Goal: Register for event/course: Register for event/course

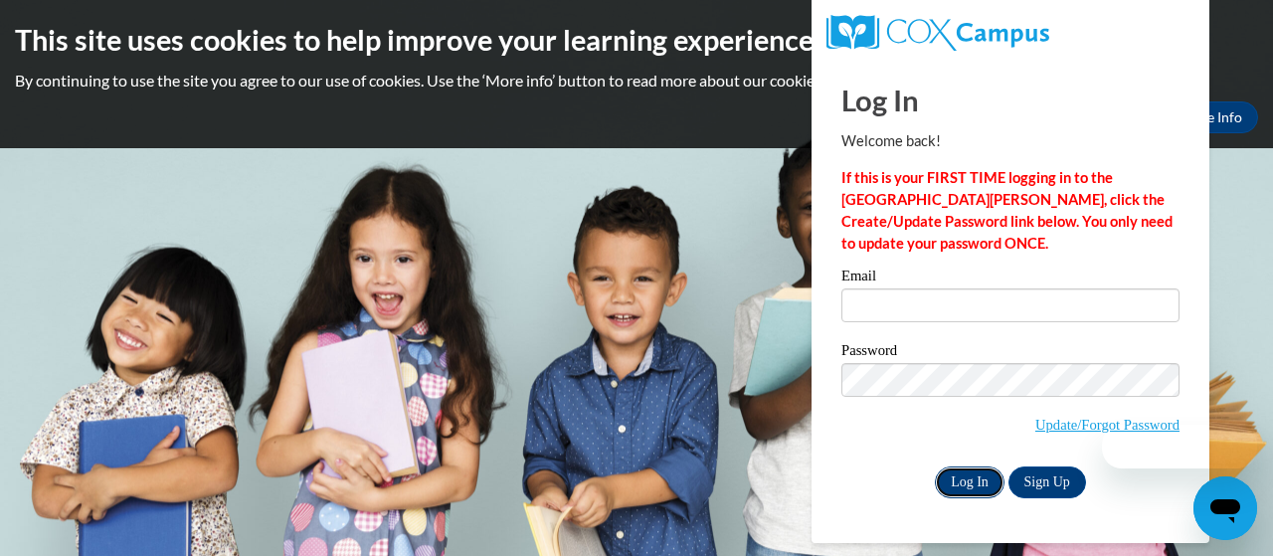
click at [968, 474] on input "Log In" at bounding box center [970, 482] width 70 height 32
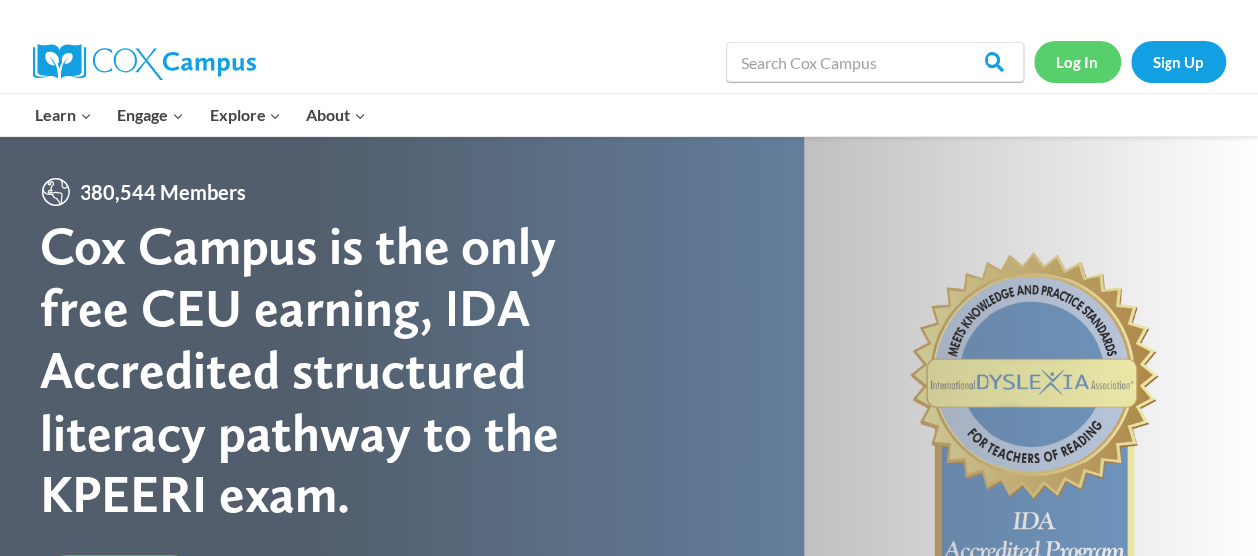
click at [1080, 61] on link "Log In" at bounding box center [1077, 61] width 87 height 41
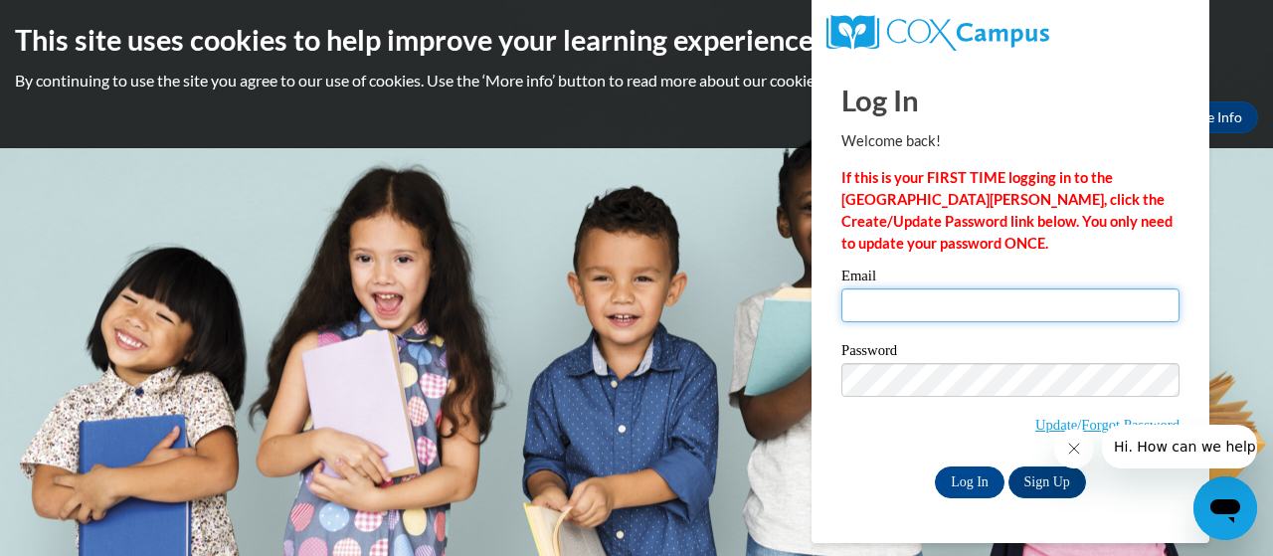
click at [876, 307] on input "Email" at bounding box center [1010, 305] width 338 height 34
type input "Griffin.Barbara.N@Muscogee.K12.ga.us"
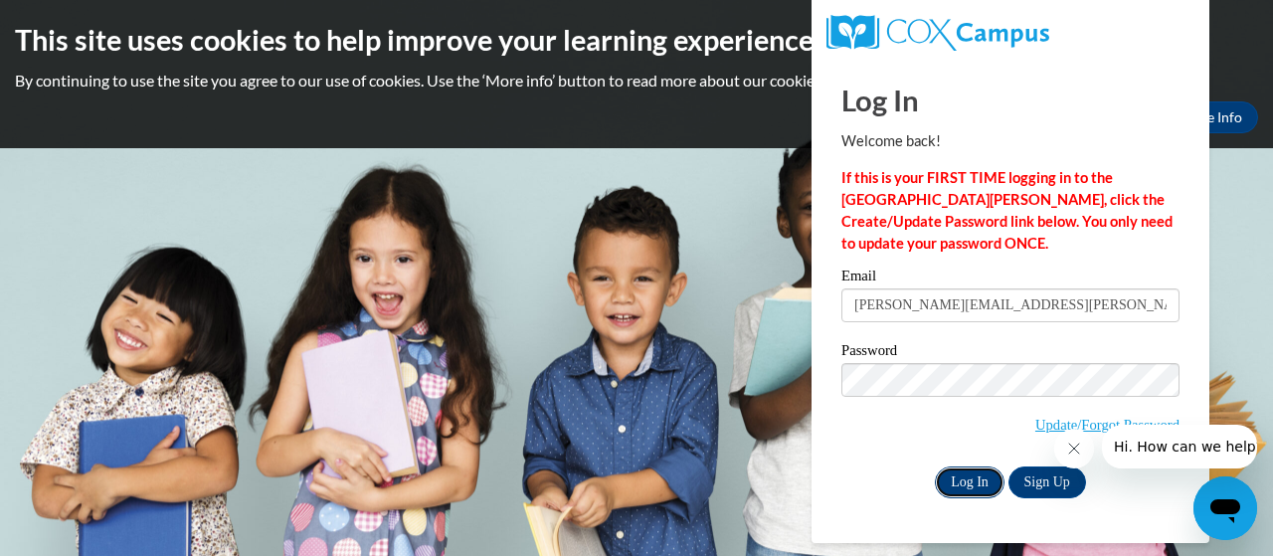
click at [956, 485] on input "Log In" at bounding box center [970, 482] width 70 height 32
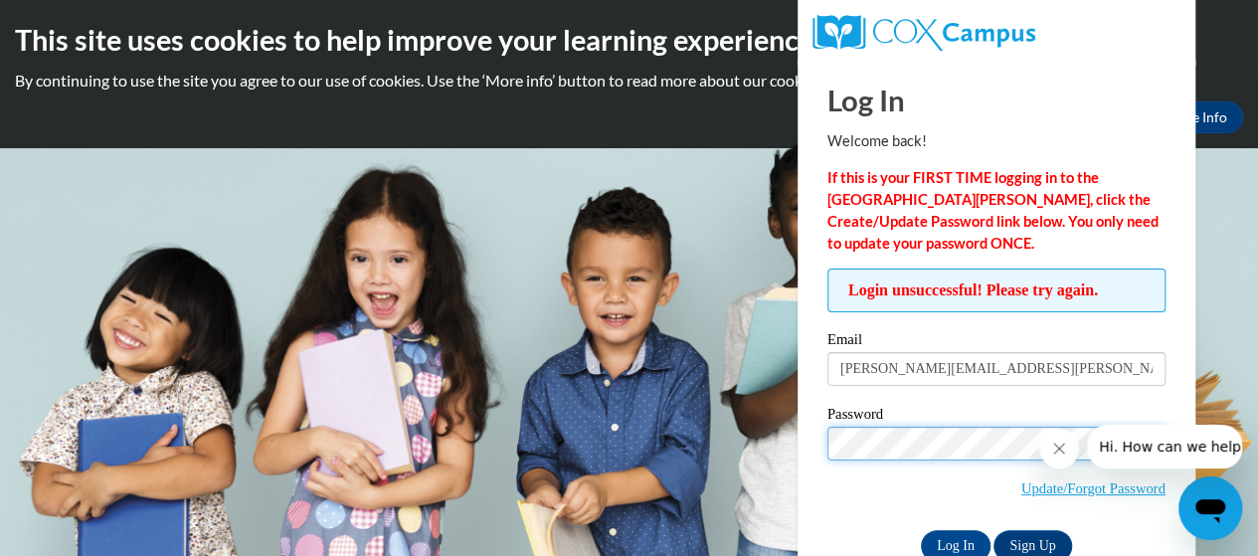
click at [921, 530] on input "Log In" at bounding box center [956, 546] width 70 height 32
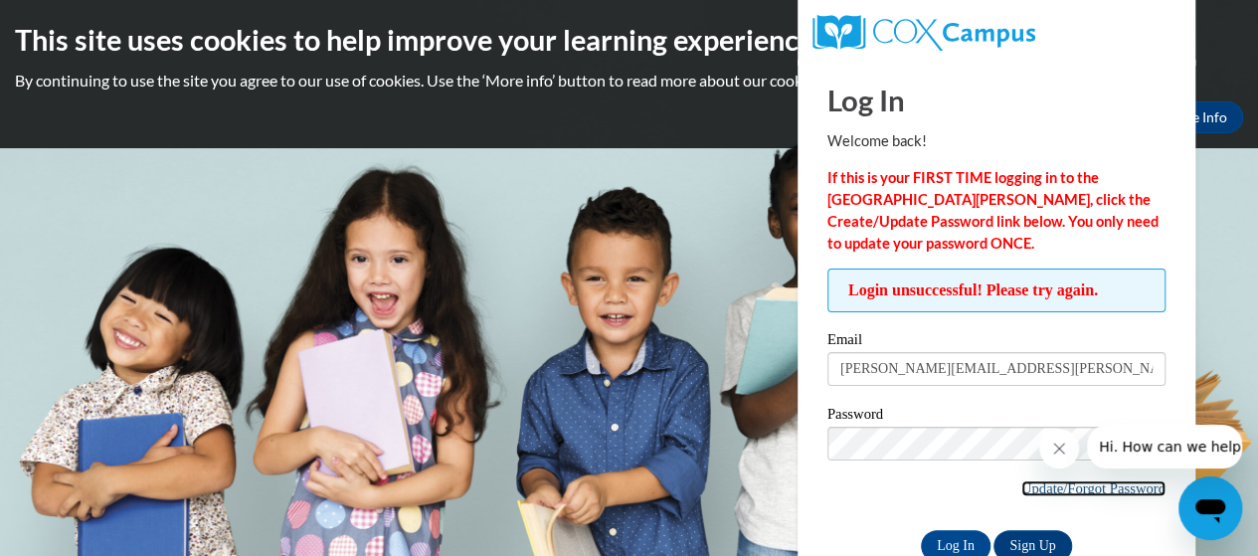
click at [1088, 483] on link "Update/Forgot Password" at bounding box center [1093, 488] width 144 height 16
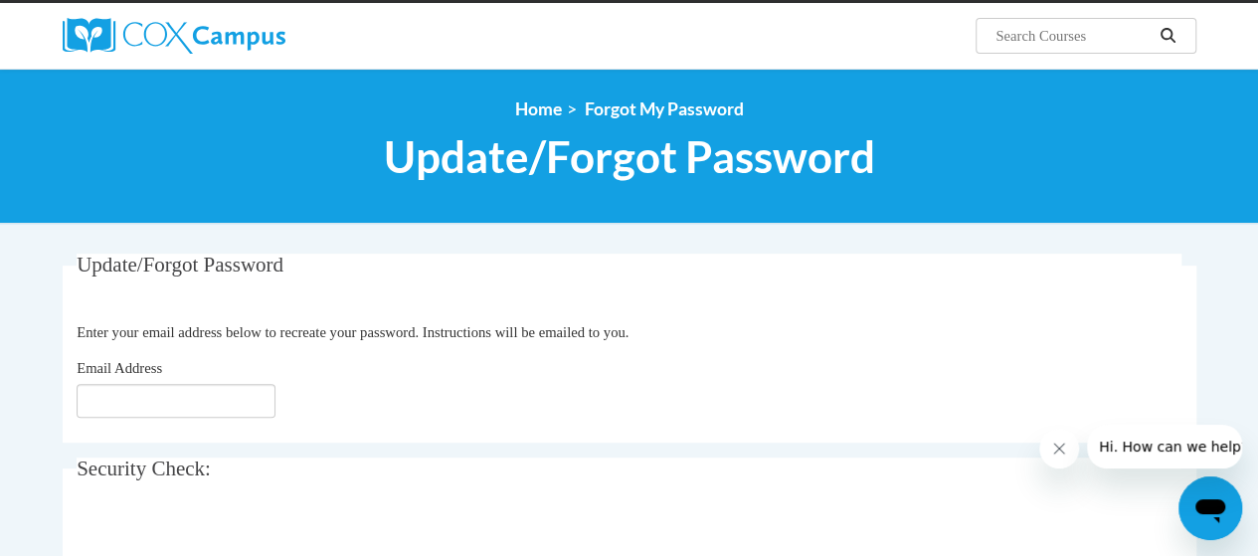
scroll to position [157, 0]
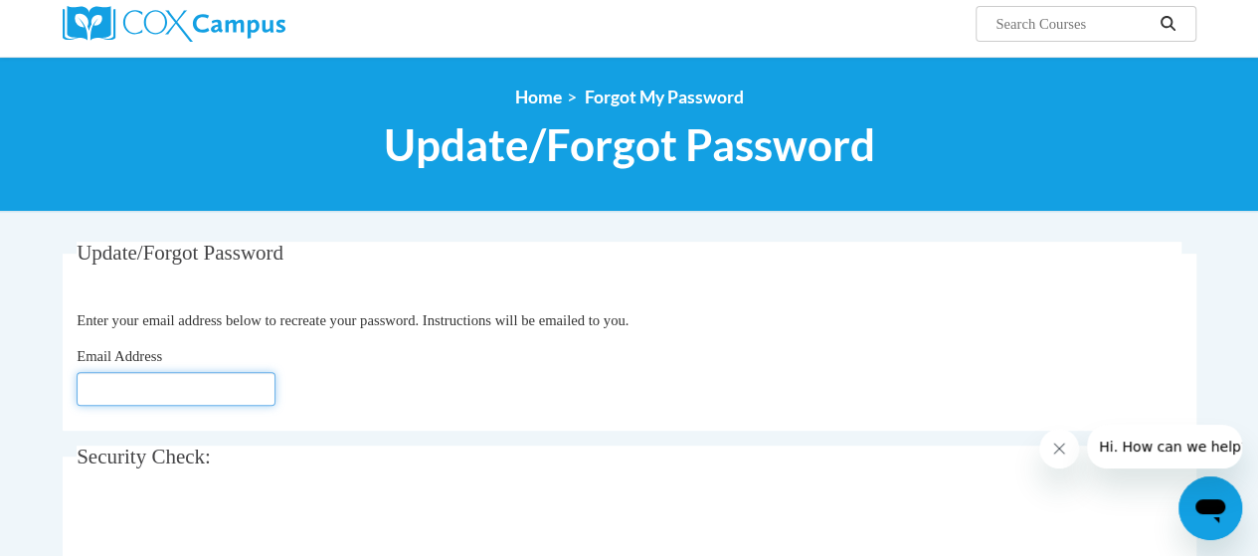
click at [127, 385] on input "Email Address" at bounding box center [176, 389] width 199 height 34
type input "[EMAIL_ADDRESS][DOMAIN_NAME]"
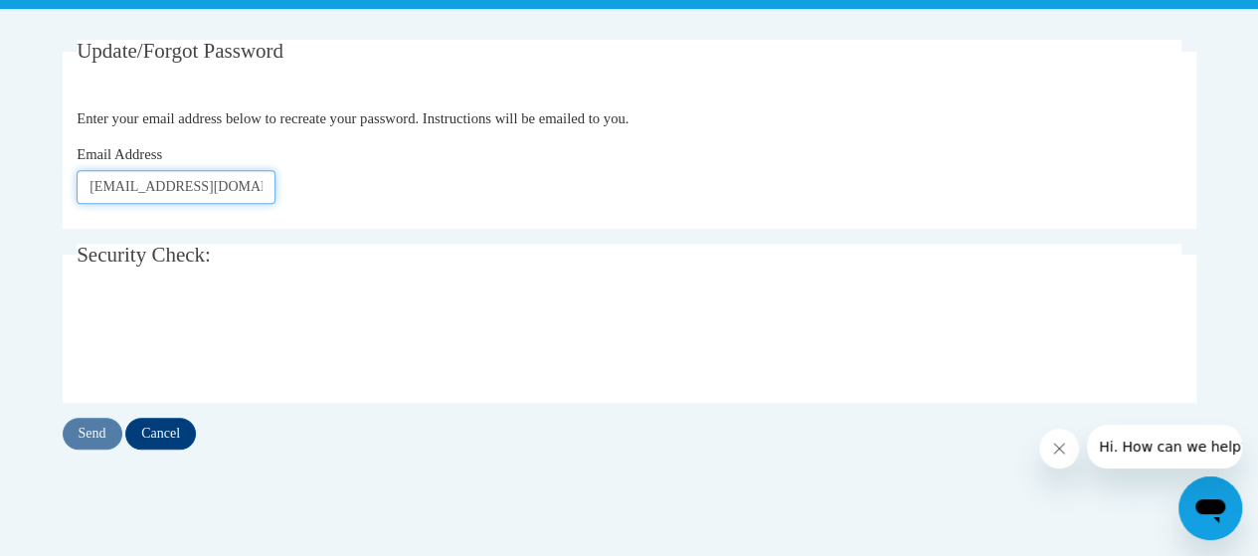
scroll to position [367, 0]
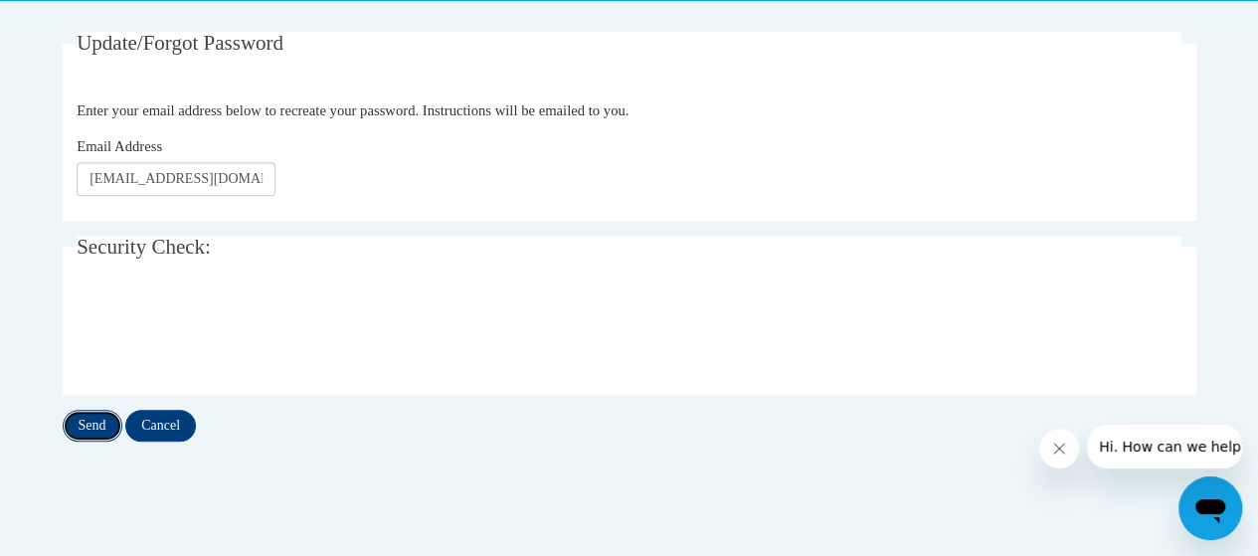
click at [84, 425] on input "Send" at bounding box center [93, 426] width 60 height 32
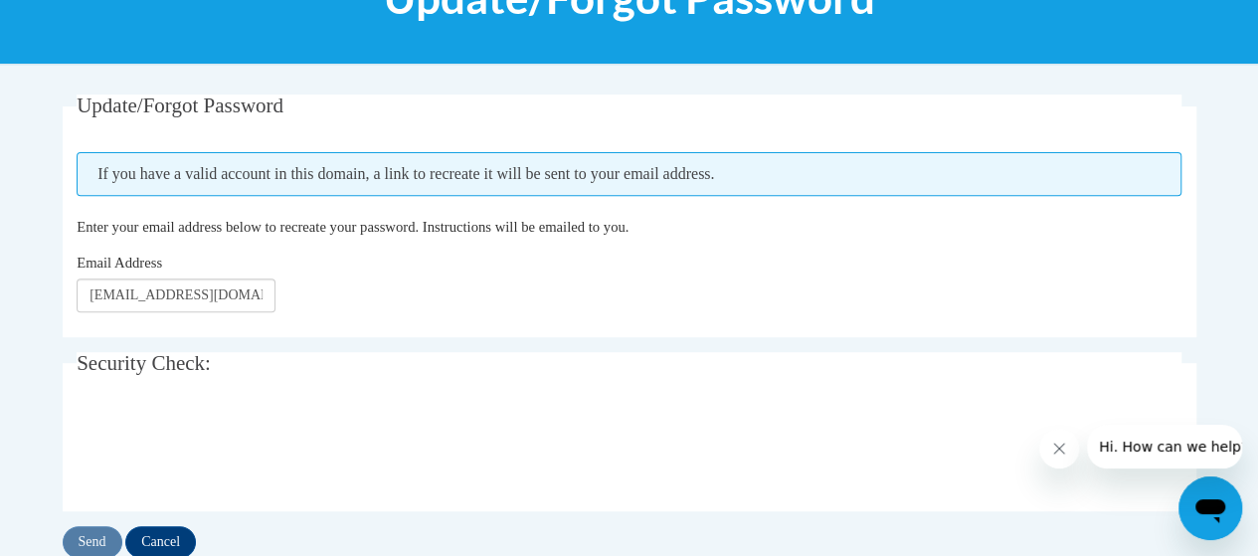
scroll to position [306, 0]
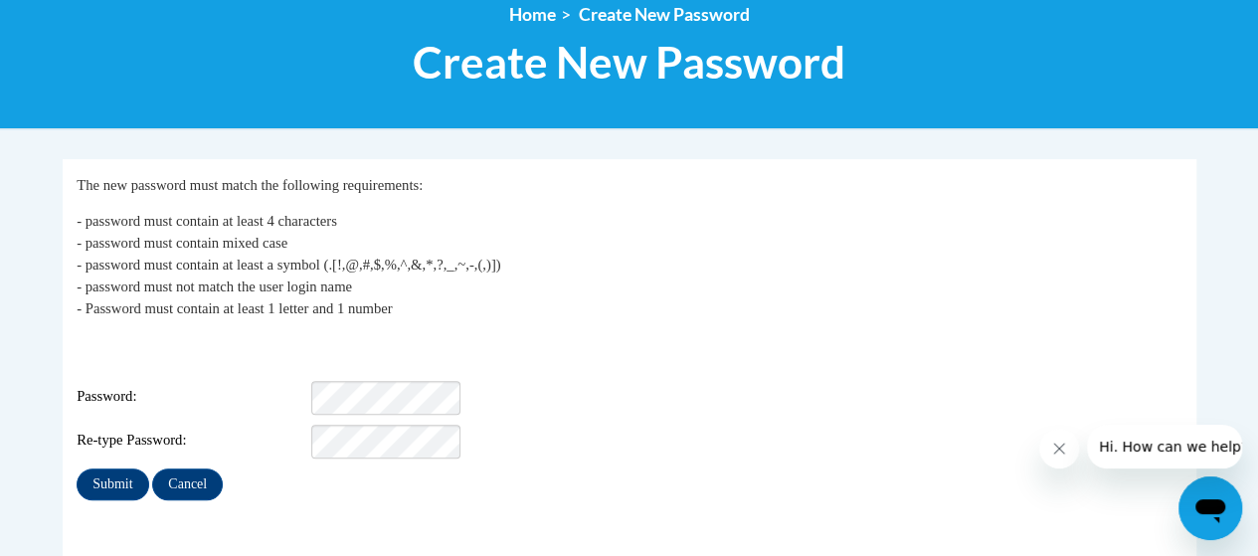
scroll to position [242, 0]
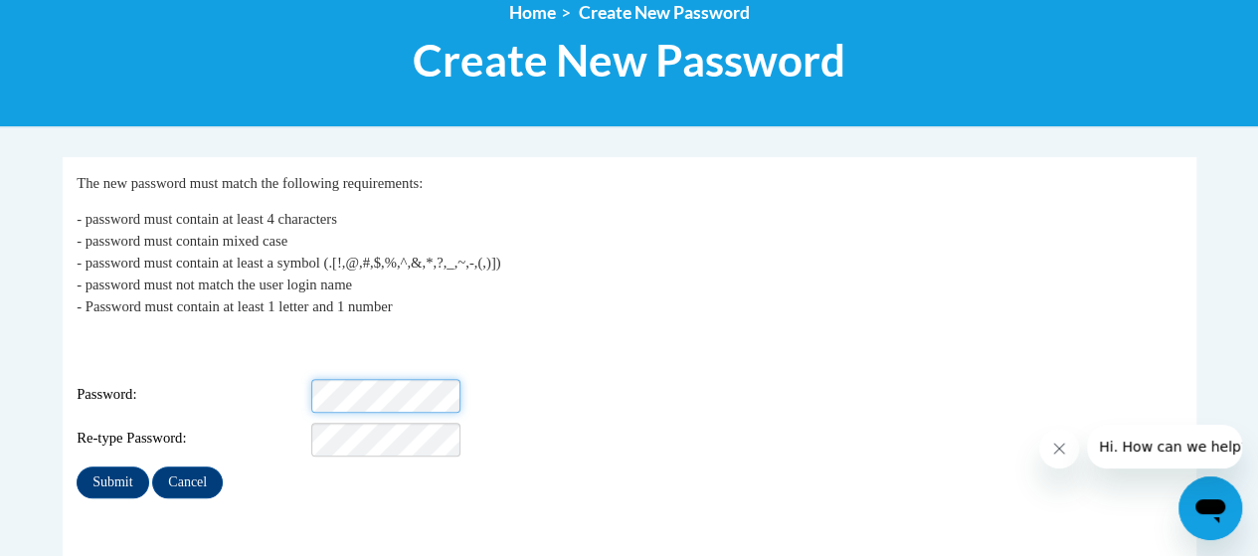
click at [300, 379] on div "Password:" at bounding box center [629, 396] width 1105 height 34
click at [77, 466] on input "Submit" at bounding box center [113, 482] width 72 height 32
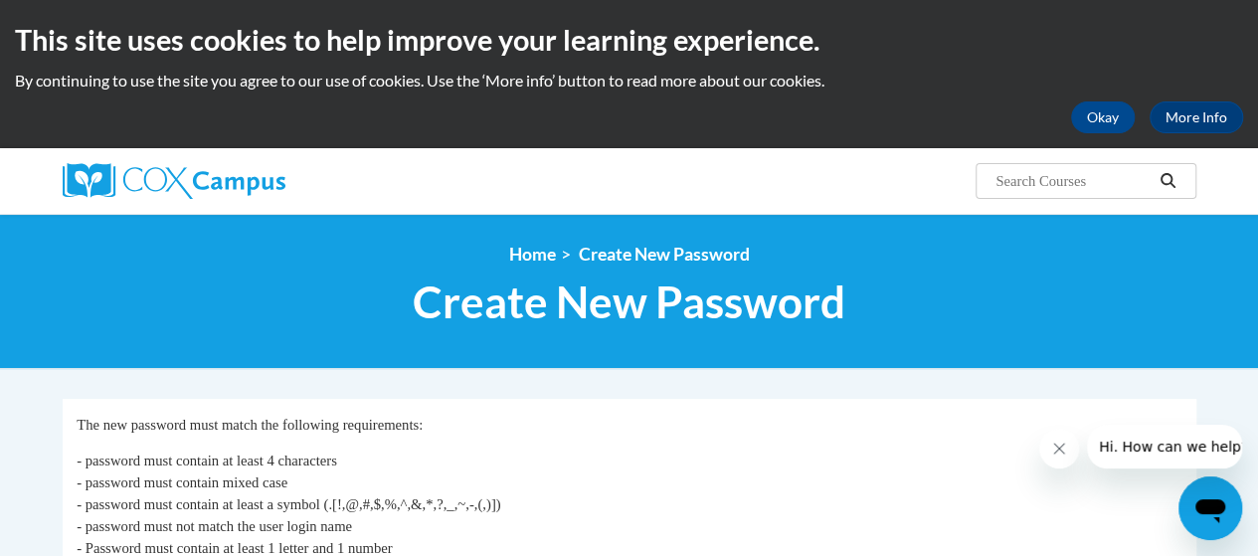
click at [1131, 178] on input "Search..." at bounding box center [1072, 181] width 159 height 24
click at [1079, 186] on input "Search..." at bounding box center [1072, 181] width 159 height 24
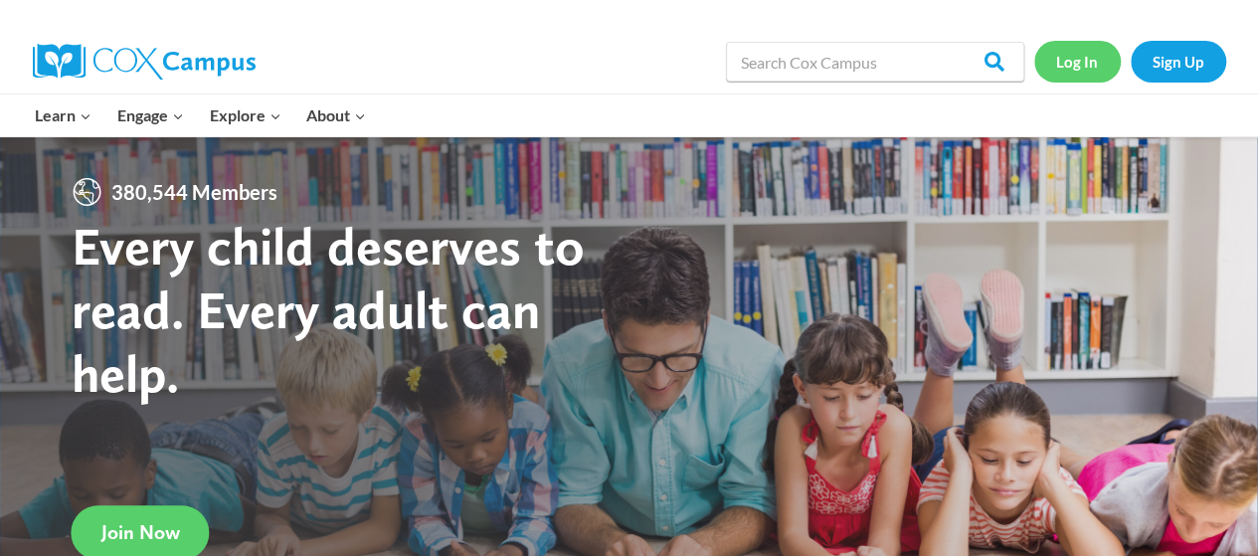
click at [1082, 61] on link "Log In" at bounding box center [1077, 61] width 87 height 41
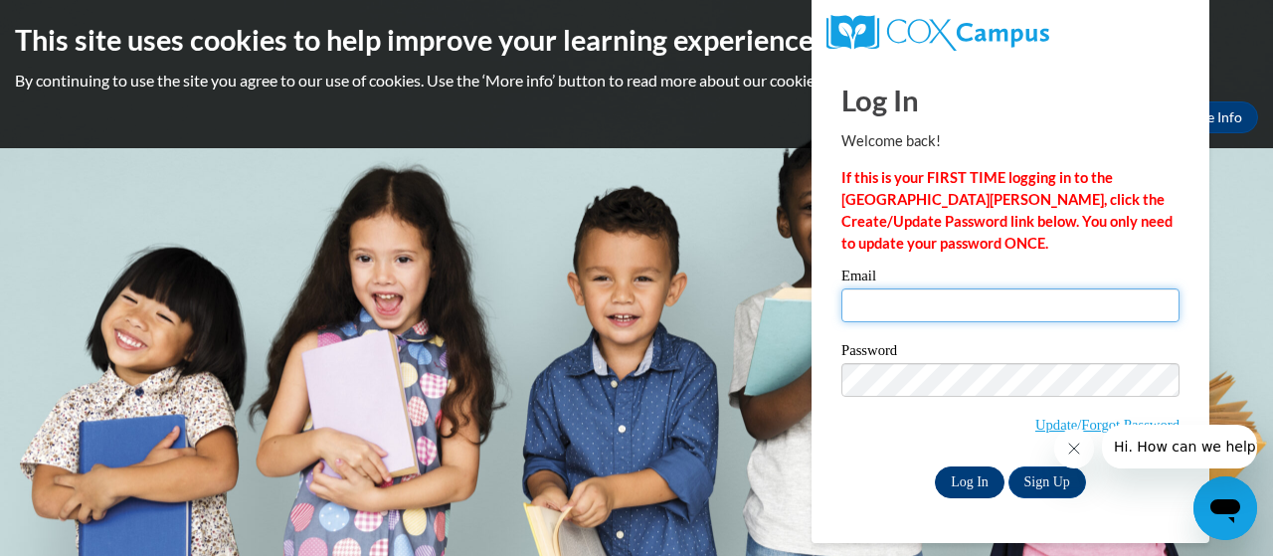
type input "[PERSON_NAME][EMAIL_ADDRESS][PERSON_NAME][DOMAIN_NAME]"
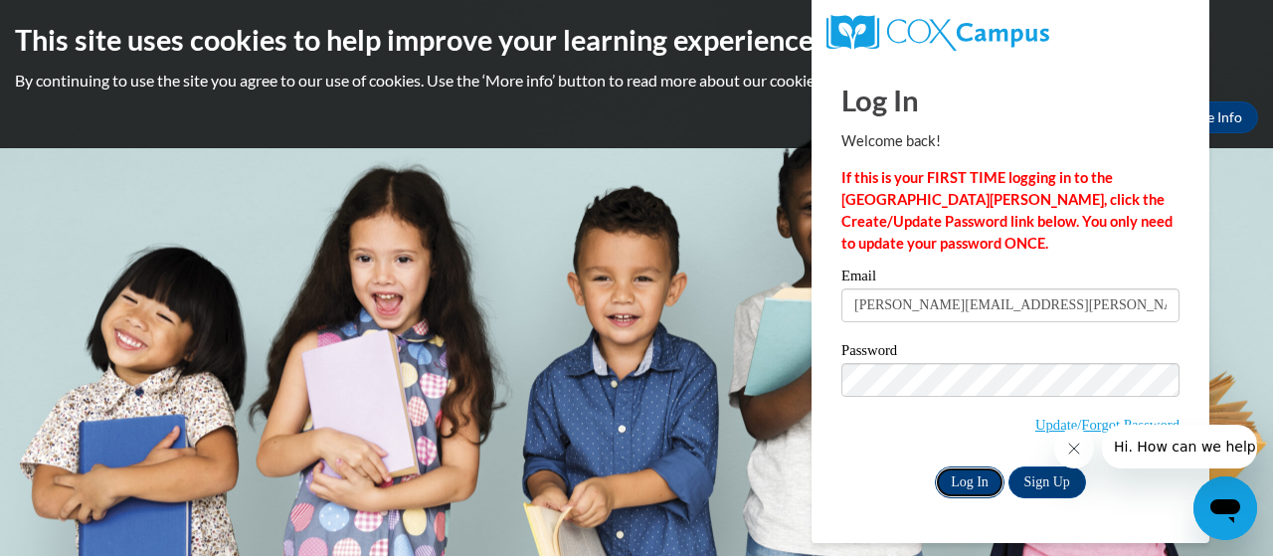
click at [981, 471] on input "Log In" at bounding box center [970, 482] width 70 height 32
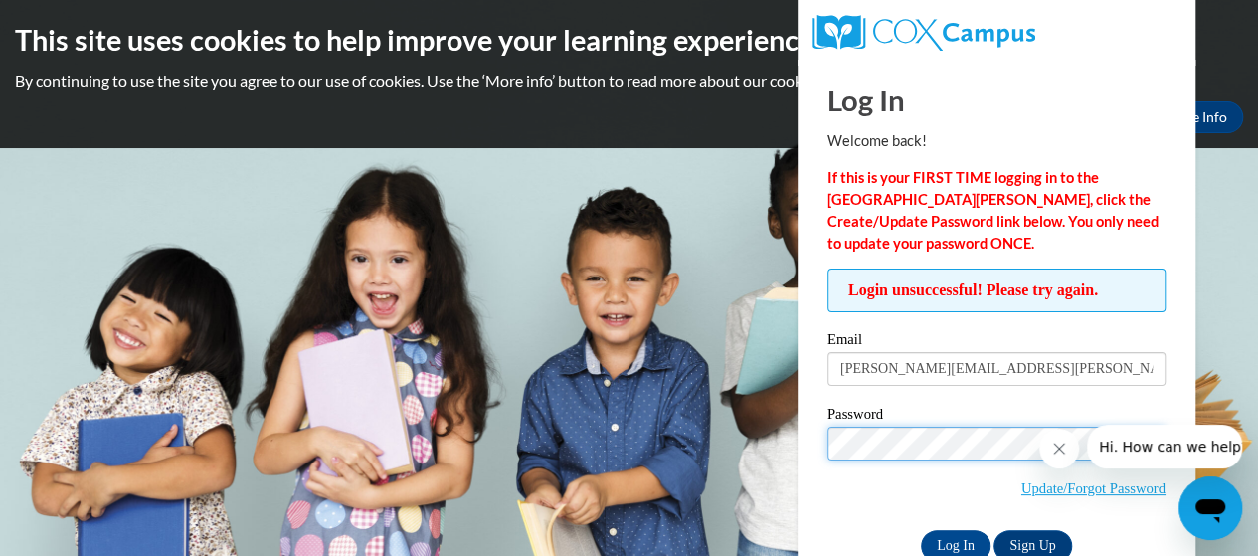
click at [798, 442] on div "Log In Welcome back! If this is your FIRST TIME logging in to the NEW Cox Campu…" at bounding box center [996, 333] width 428 height 547
click at [789, 442] on body "This site uses cookies to help improve your learning experience. By continuing …" at bounding box center [629, 278] width 1258 height 556
click at [797, 386] on div "Log In Welcome back! If this is your FIRST TIME logging in to the NEW Cox Campu…" at bounding box center [996, 333] width 428 height 547
click at [1238, 362] on body "This site uses cookies to help improve your learning experience. By continuing …" at bounding box center [629, 278] width 1258 height 556
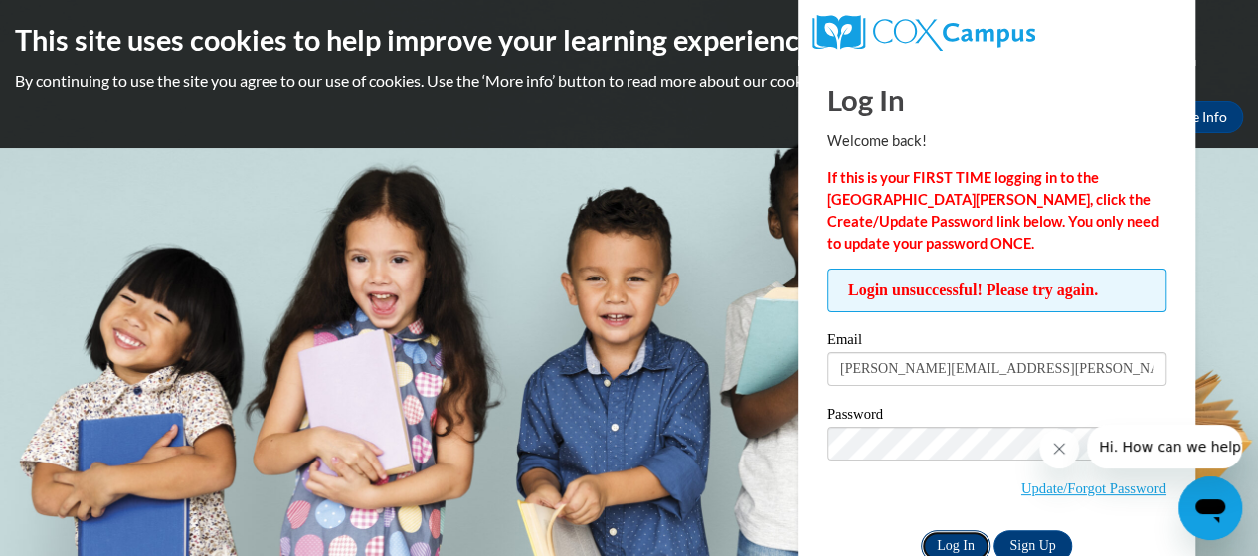
click at [978, 541] on input "Log In" at bounding box center [956, 546] width 70 height 32
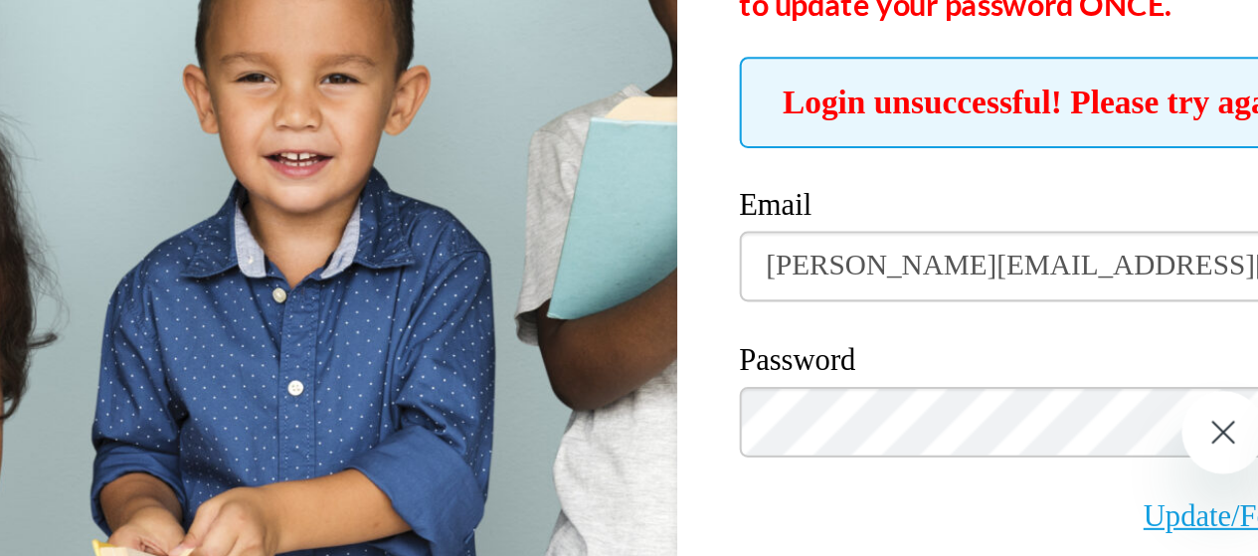
scroll to position [48, 0]
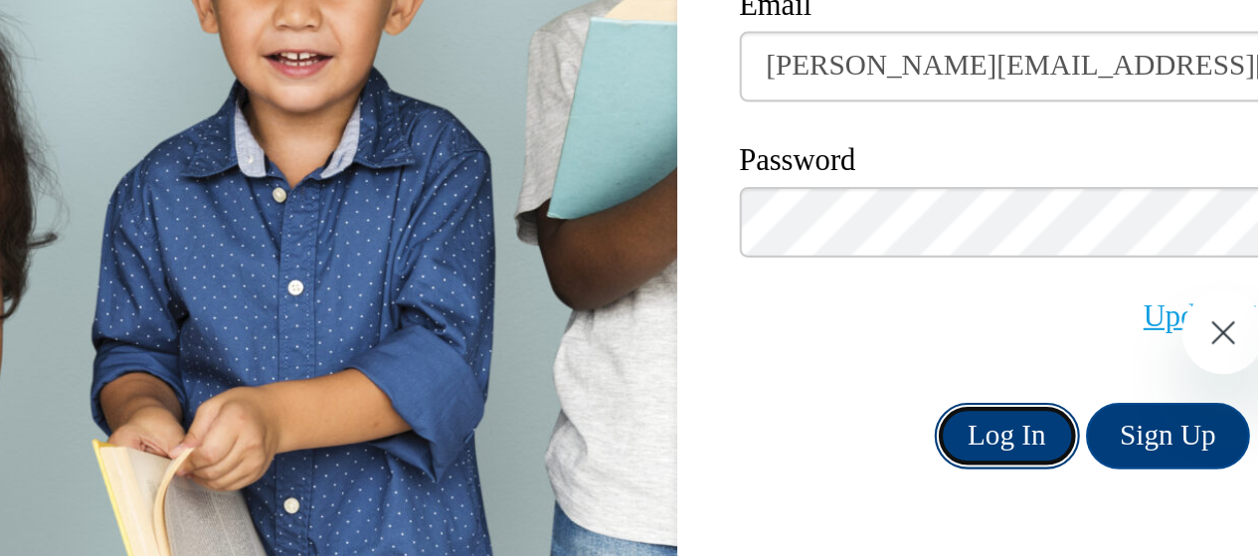
click at [965, 496] on input "Log In" at bounding box center [956, 498] width 70 height 32
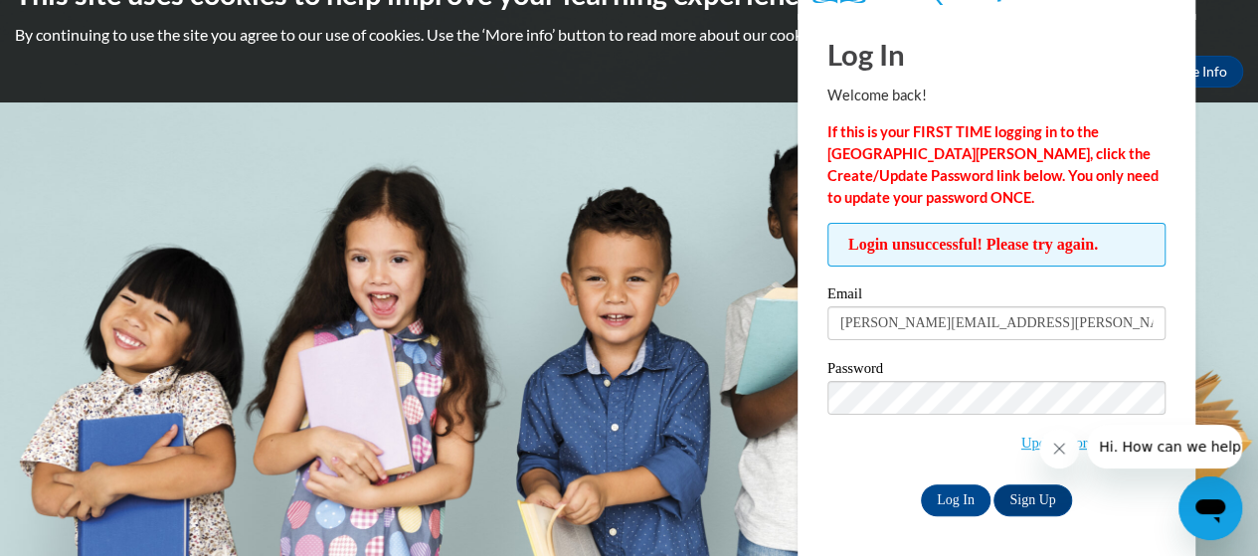
scroll to position [48, 0]
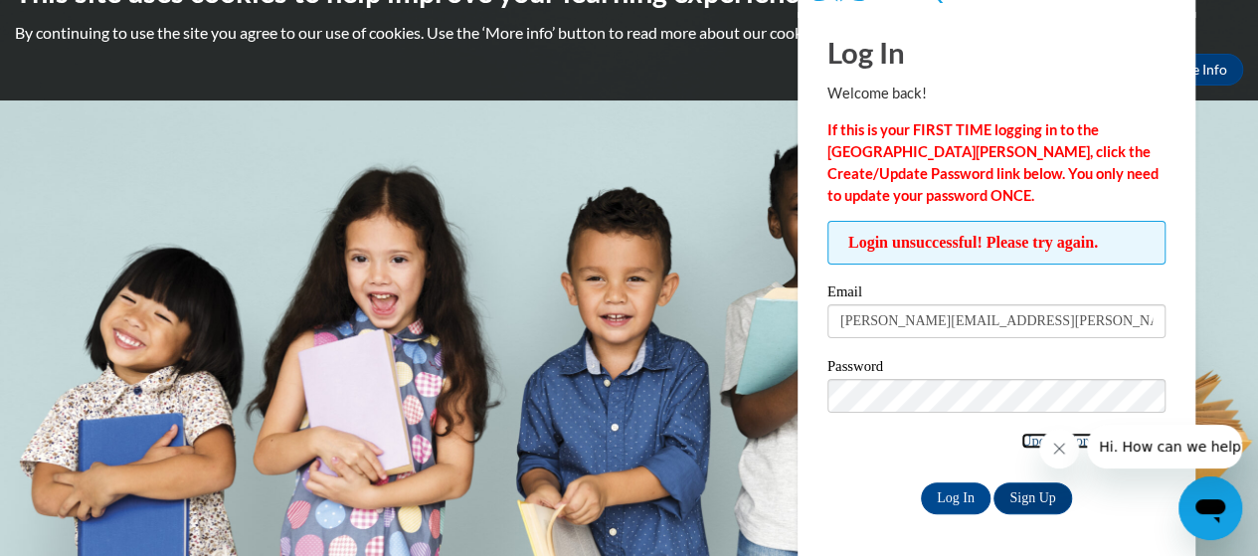
click at [1021, 438] on link "Update/Forgot Password" at bounding box center [1093, 441] width 144 height 16
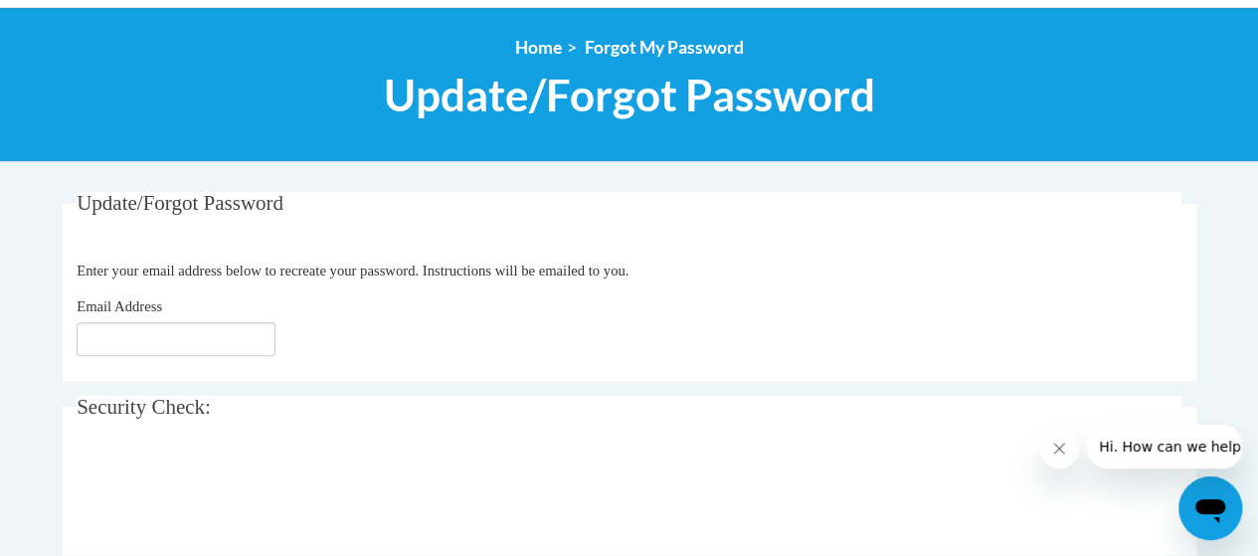
scroll to position [215, 0]
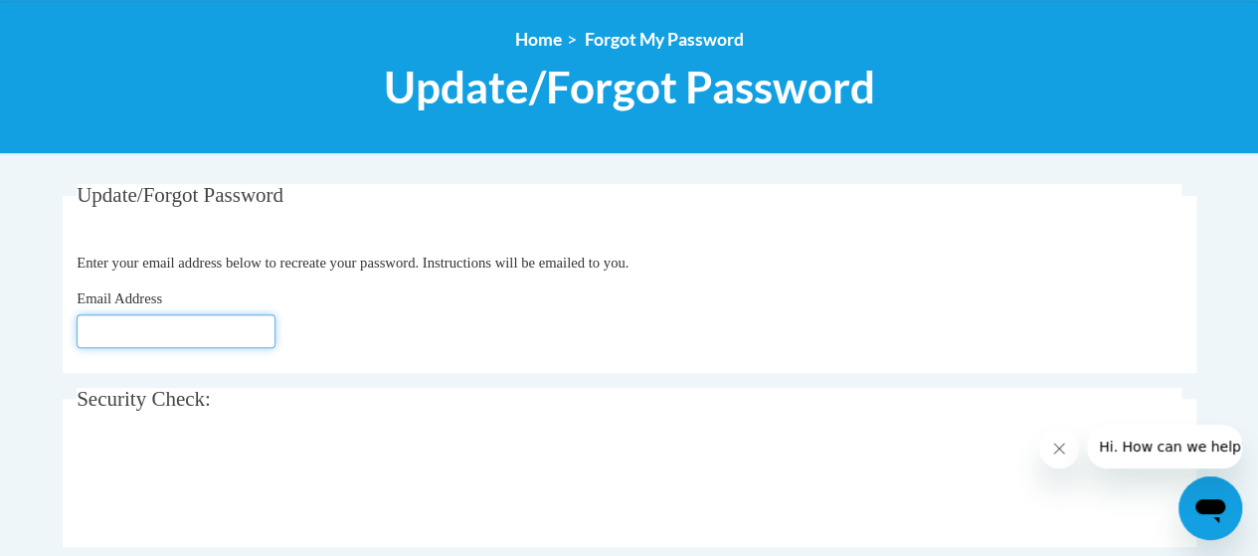
click at [143, 324] on input "Email Address" at bounding box center [176, 331] width 199 height 34
type input "griffin.barbara.n@muscogee.k12.ga.us"
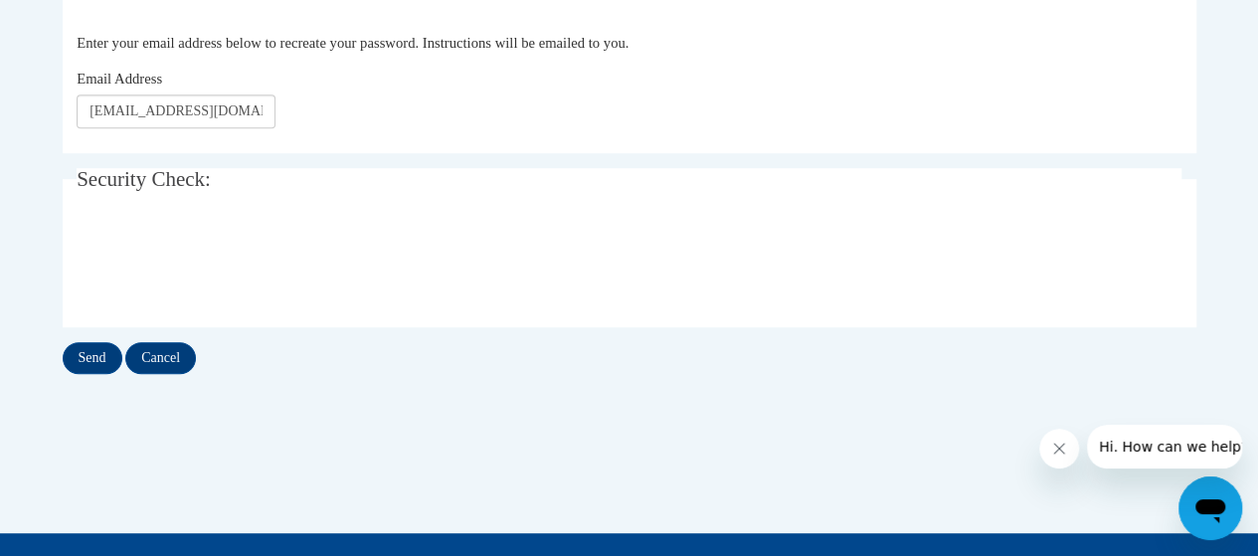
scroll to position [441, 0]
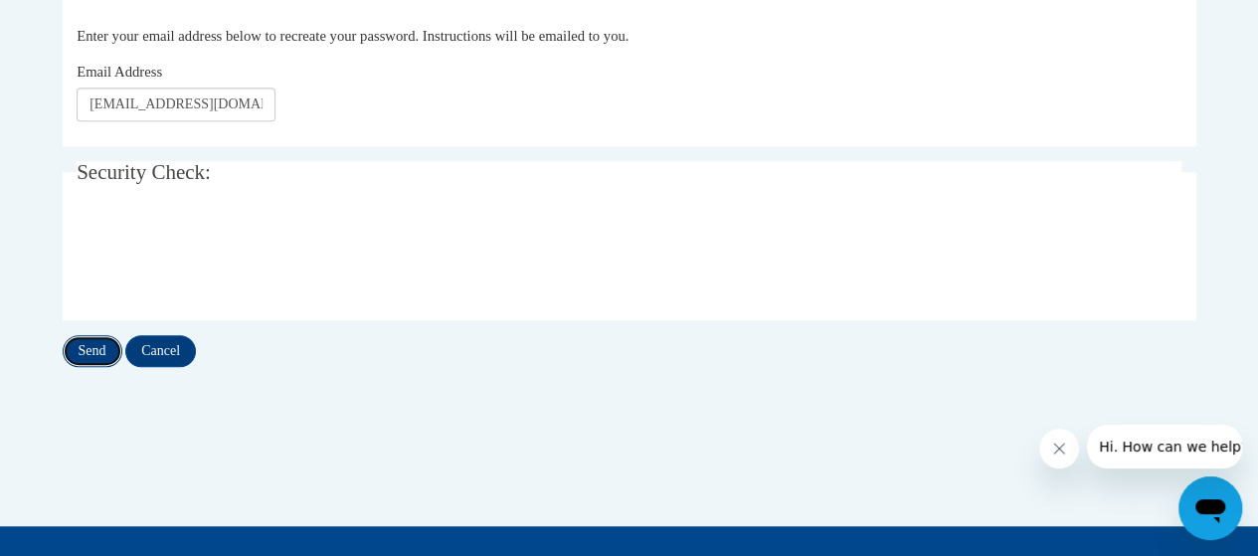
click at [91, 344] on input "Send" at bounding box center [93, 351] width 60 height 32
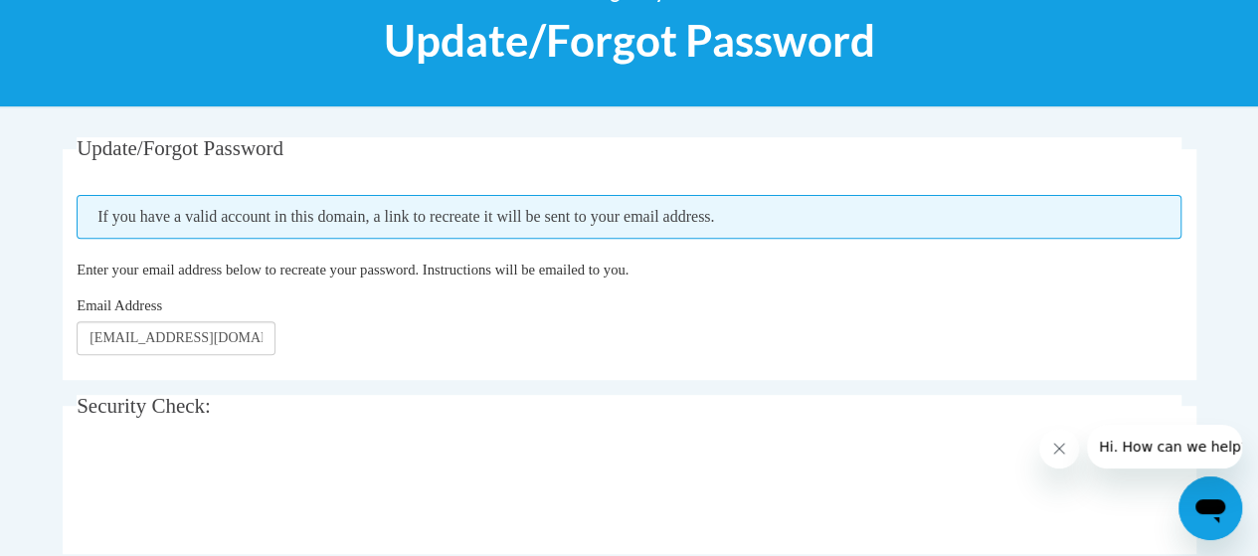
scroll to position [257, 0]
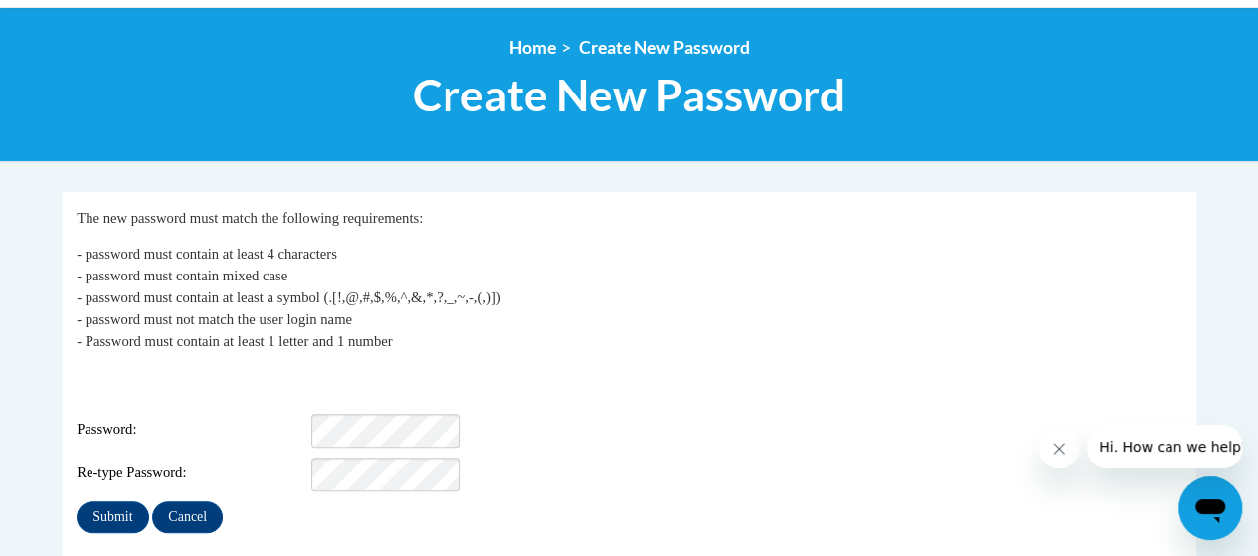
scroll to position [225, 0]
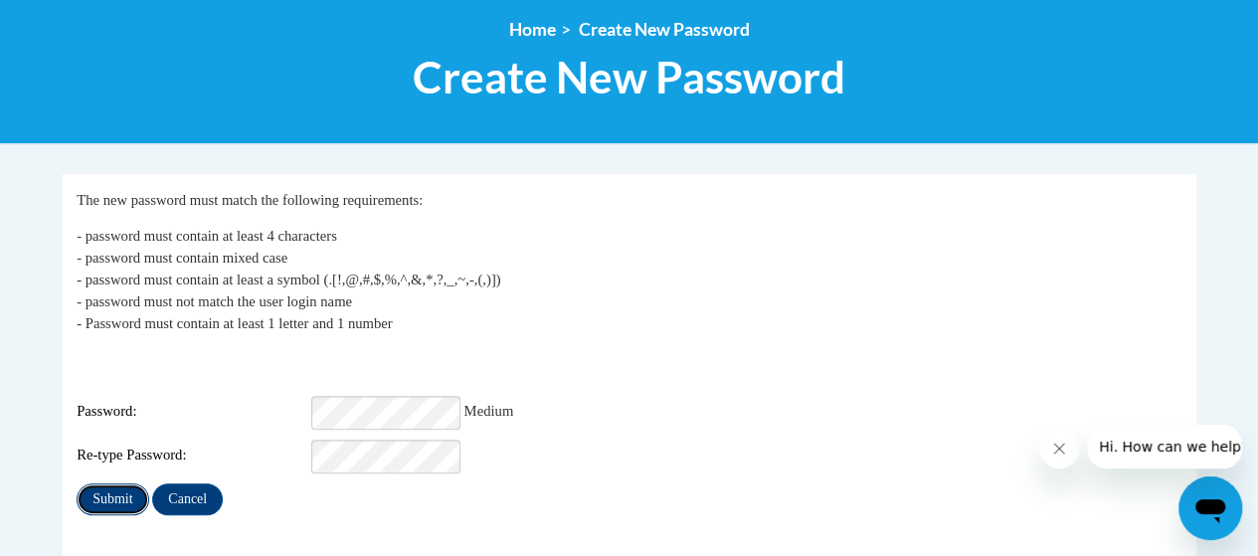
click at [122, 483] on input "Submit" at bounding box center [113, 499] width 72 height 32
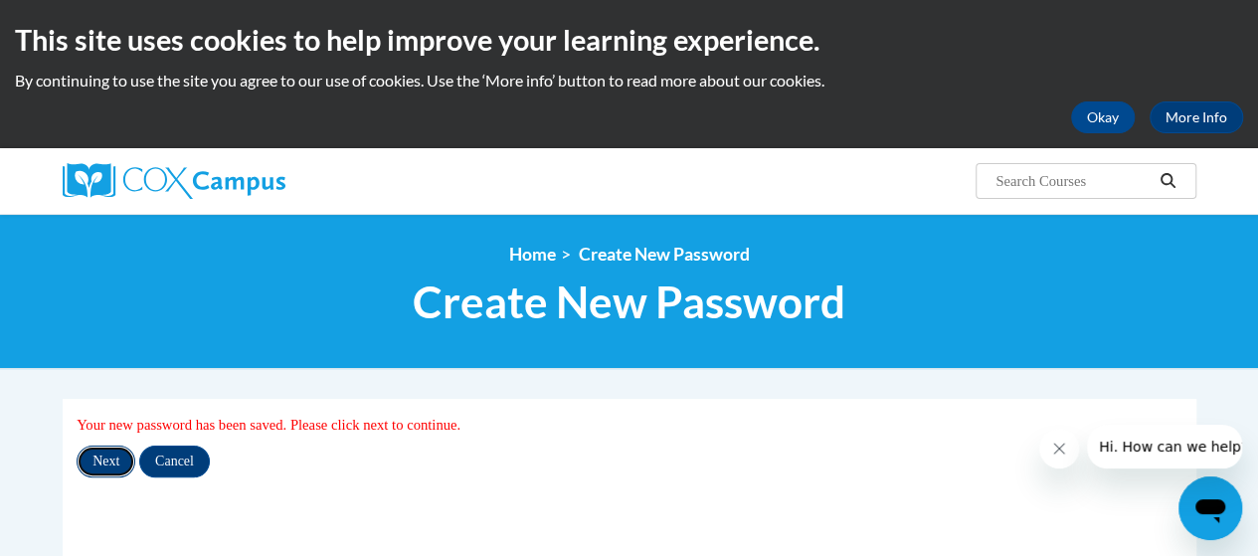
click at [109, 456] on input "Next" at bounding box center [106, 461] width 59 height 32
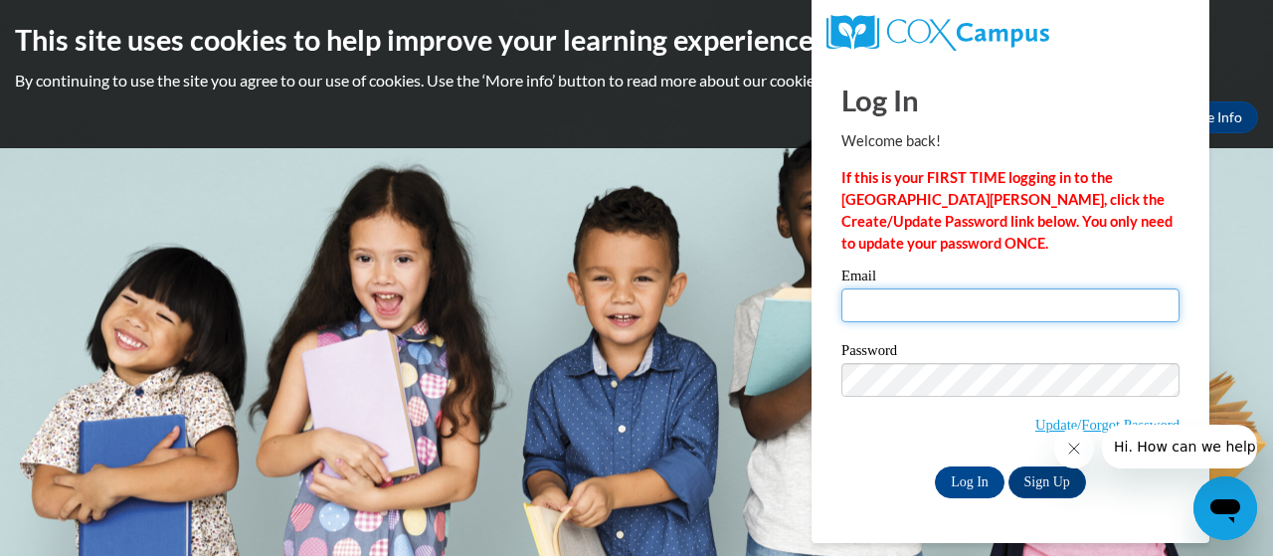
type input "[PERSON_NAME][EMAIL_ADDRESS][PERSON_NAME][DOMAIN_NAME]"
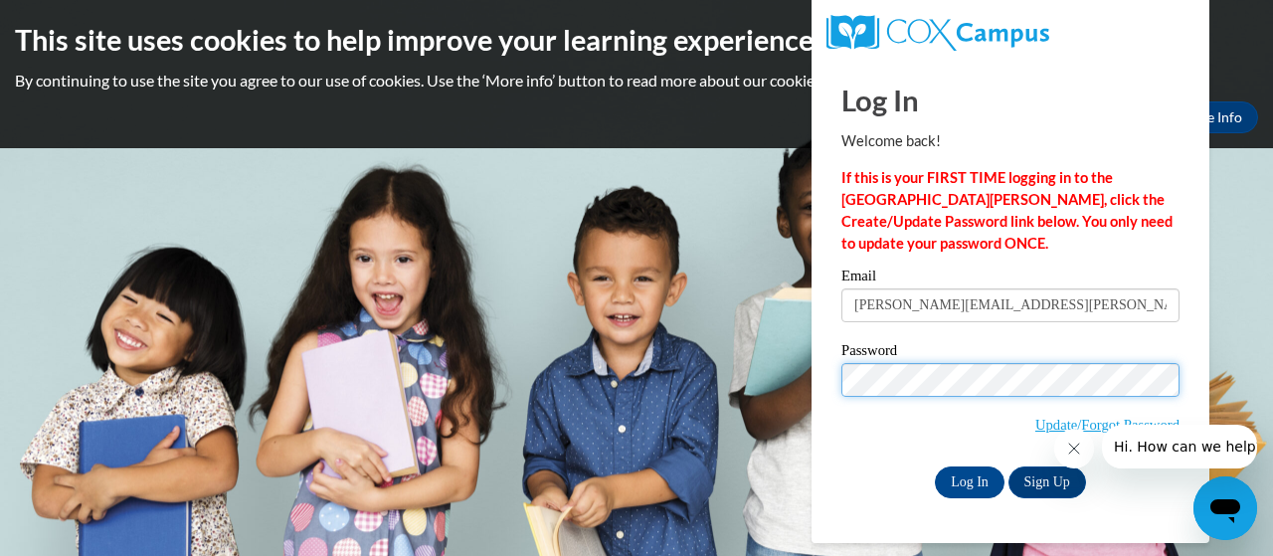
click at [811, 377] on div "Log In Welcome back! If this is your FIRST TIME logging in to the [GEOGRAPHIC_D…" at bounding box center [1010, 301] width 428 height 483
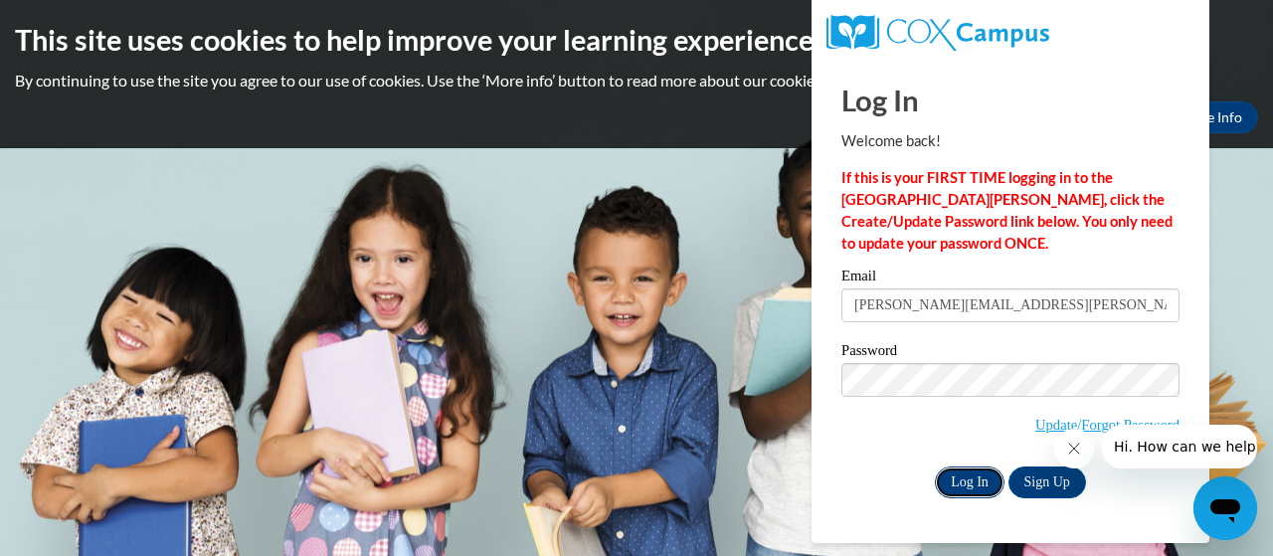
click at [973, 479] on input "Log In" at bounding box center [970, 482] width 70 height 32
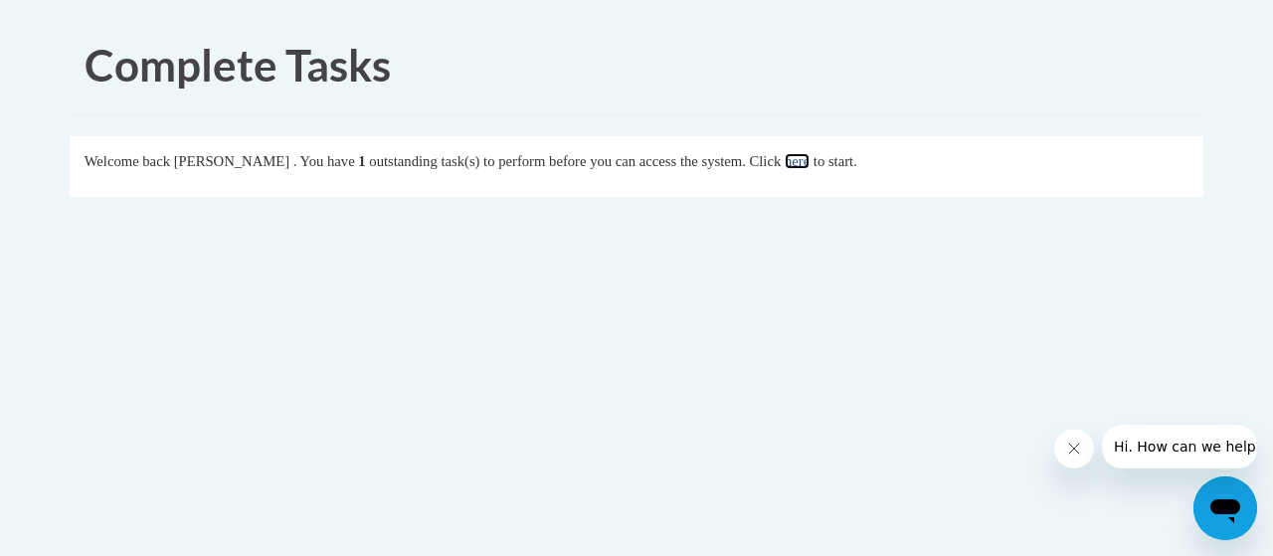
click at [809, 163] on link "here" at bounding box center [796, 161] width 25 height 16
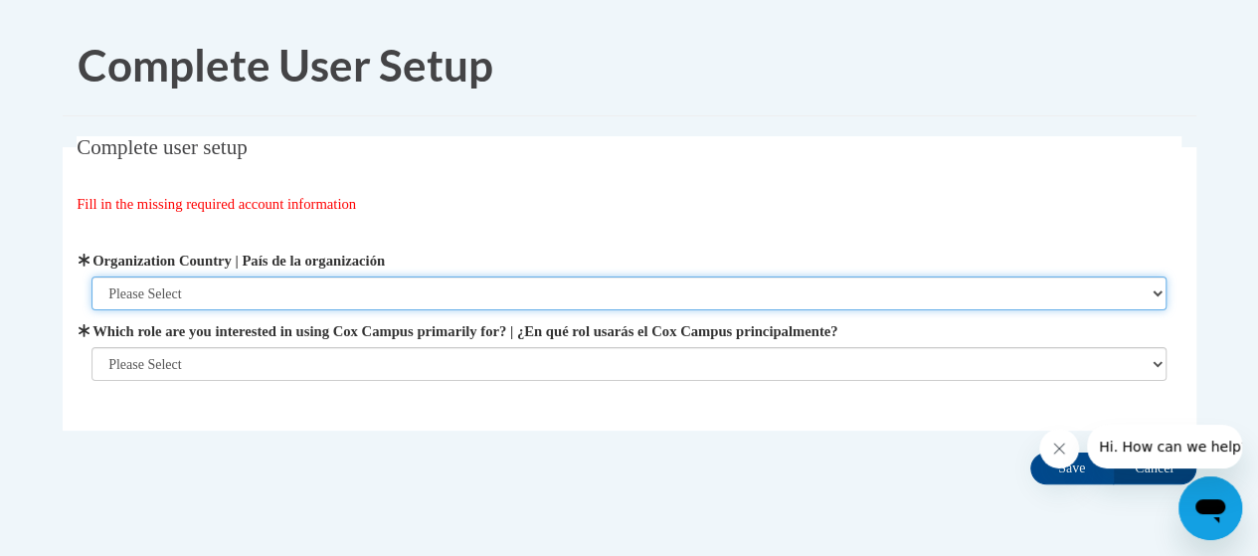
click at [145, 290] on select "Please Select [GEOGRAPHIC_DATA] | [GEOGRAPHIC_DATA] Outside of [GEOGRAPHIC_DATA…" at bounding box center [628, 293] width 1075 height 34
select select "ad49bcad-a171-4b2e-b99c-48b446064914"
click at [91, 276] on select "Please Select [GEOGRAPHIC_DATA] | [GEOGRAPHIC_DATA] Outside of [GEOGRAPHIC_DATA…" at bounding box center [628, 293] width 1075 height 34
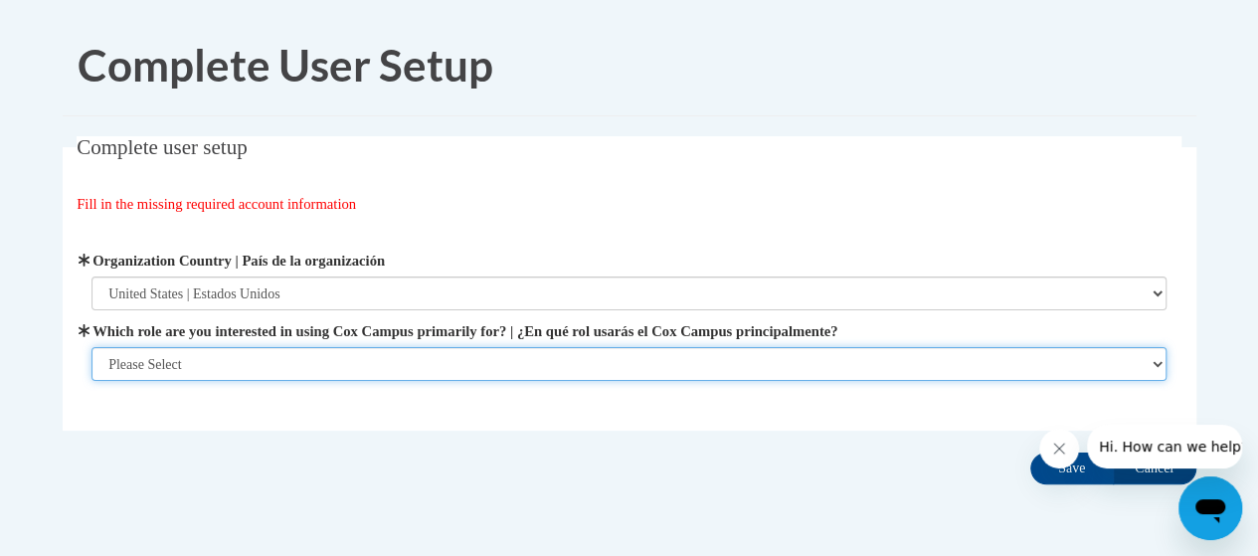
click at [1159, 363] on select "Please Select College/University | Colegio/Universidad Community/Nonprofit Part…" at bounding box center [628, 364] width 1075 height 34
select select "fbf2d438-af2f-41f8-98f1-81c410e29de3"
click at [91, 381] on select "Please Select College/University | Colegio/Universidad Community/Nonprofit Part…" at bounding box center [628, 364] width 1075 height 34
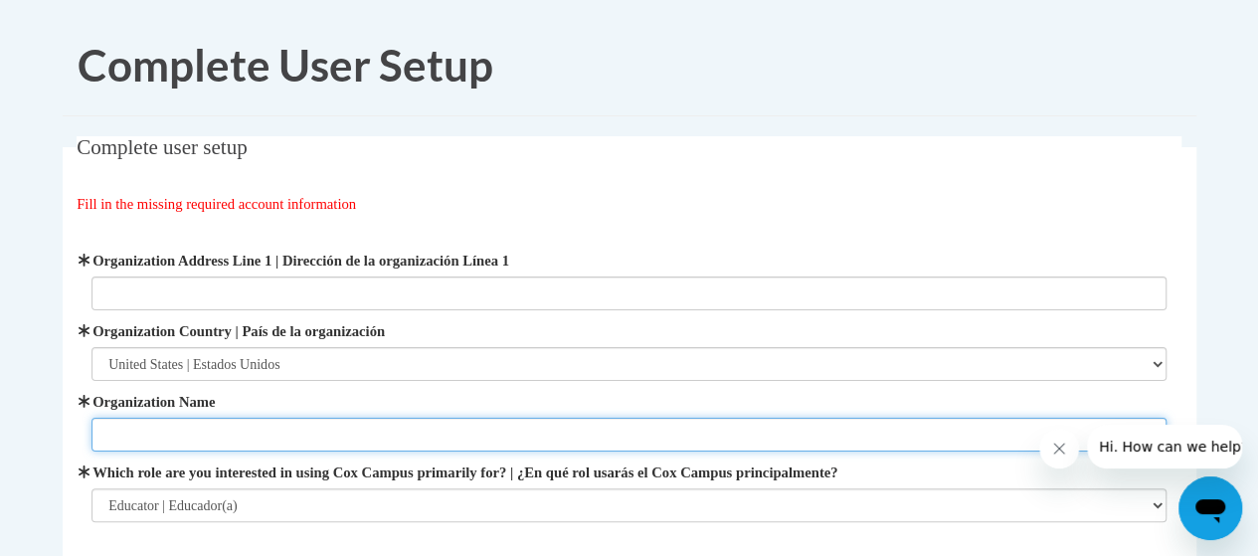
click at [988, 442] on input "Organization Name" at bounding box center [628, 435] width 1075 height 34
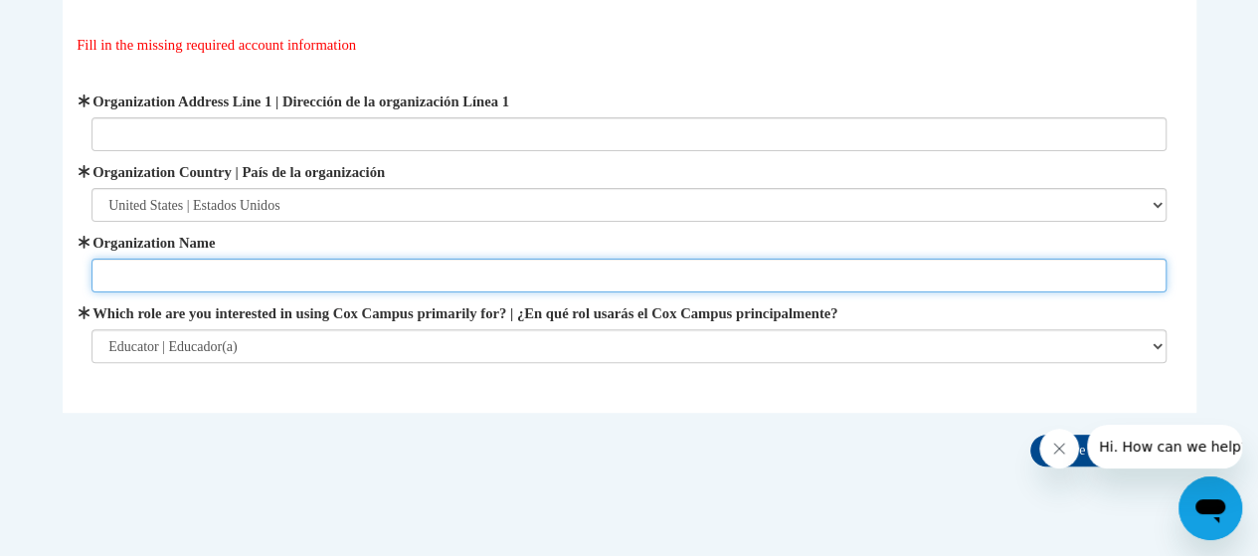
scroll to position [163, 0]
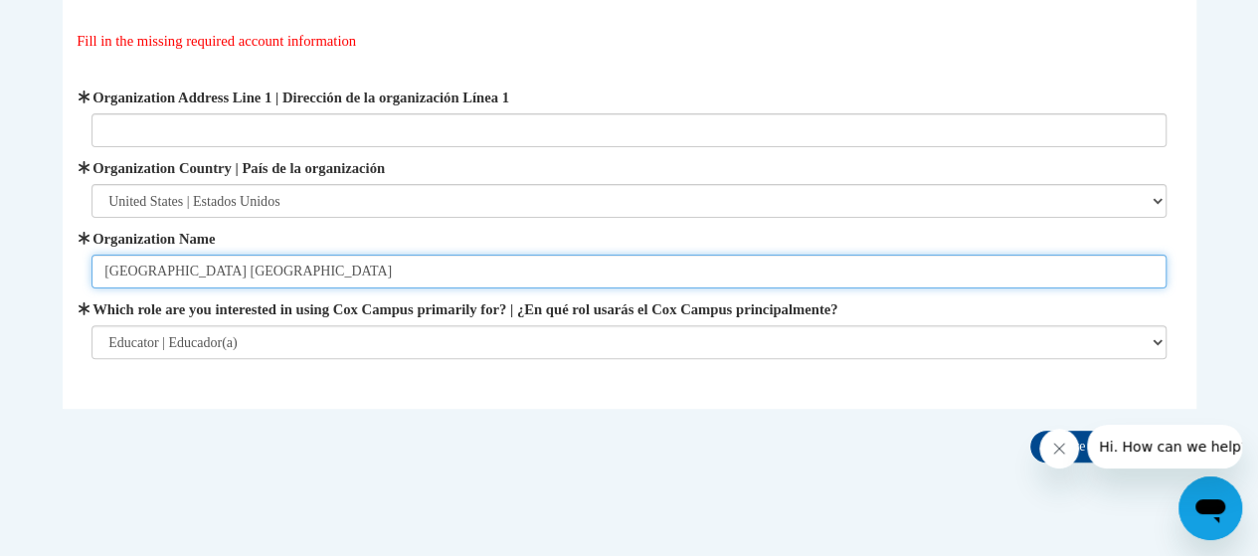
type input "[GEOGRAPHIC_DATA] [GEOGRAPHIC_DATA]"
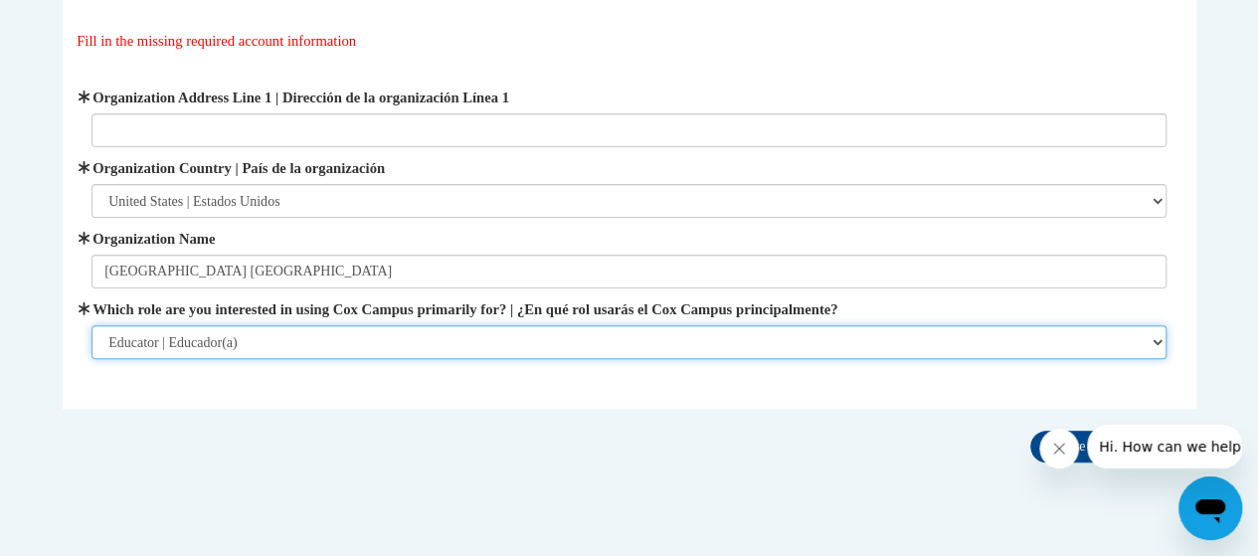
click at [358, 341] on select "Please Select College/University | Colegio/Universidad Community/Nonprofit Part…" at bounding box center [628, 342] width 1075 height 34
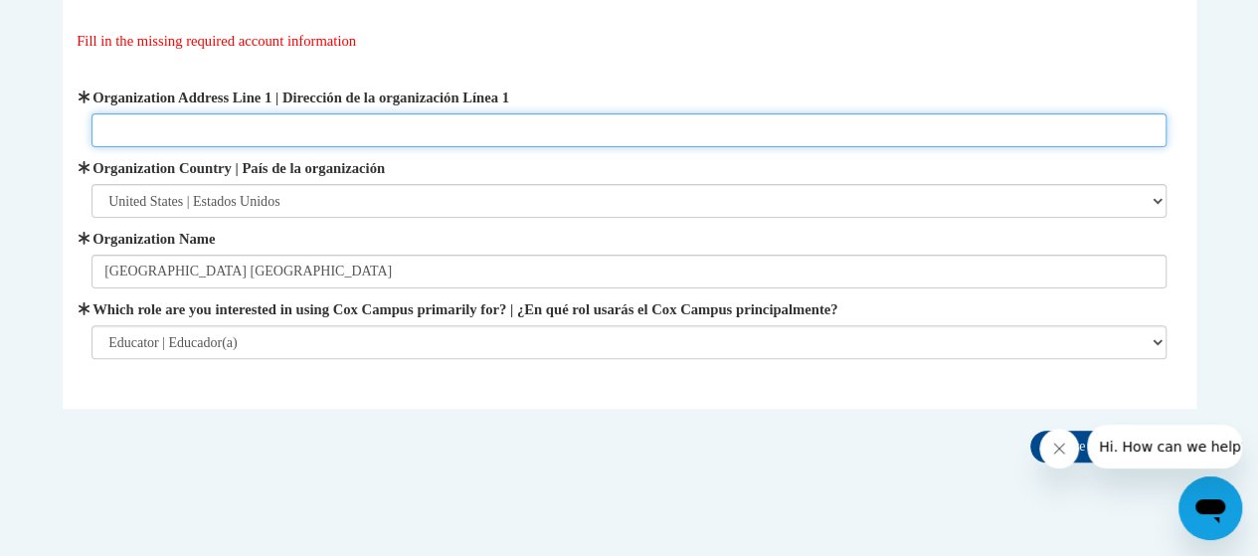
drag, startPoint x: 243, startPoint y: 127, endPoint x: 76, endPoint y: 134, distance: 167.2
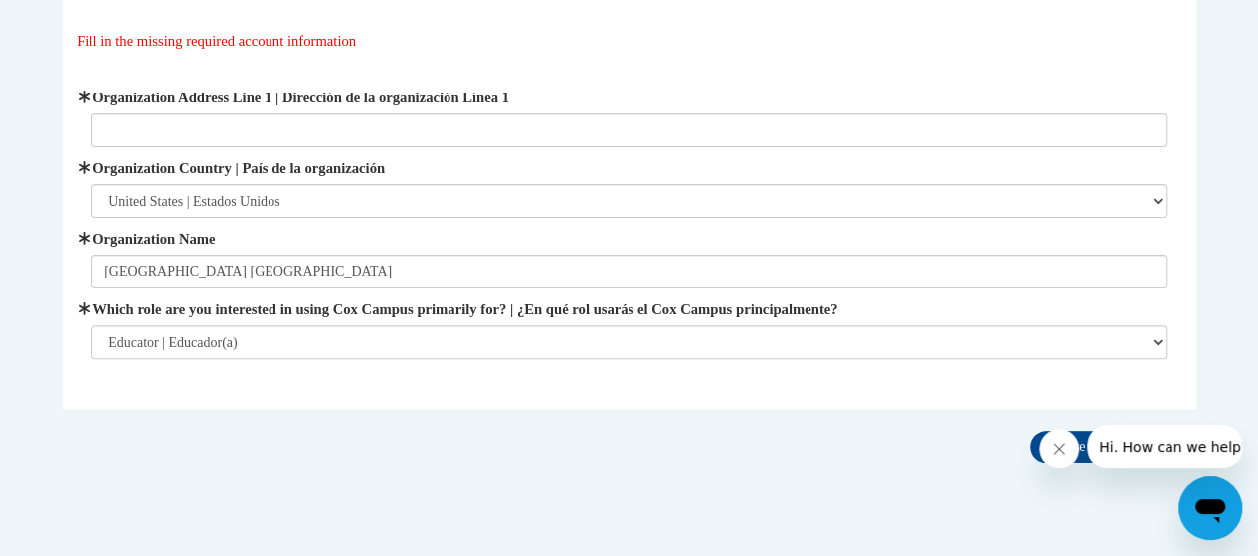
click at [550, 424] on div "Complete user setup Fill in the missing required account information User Profi…" at bounding box center [629, 221] width 1163 height 497
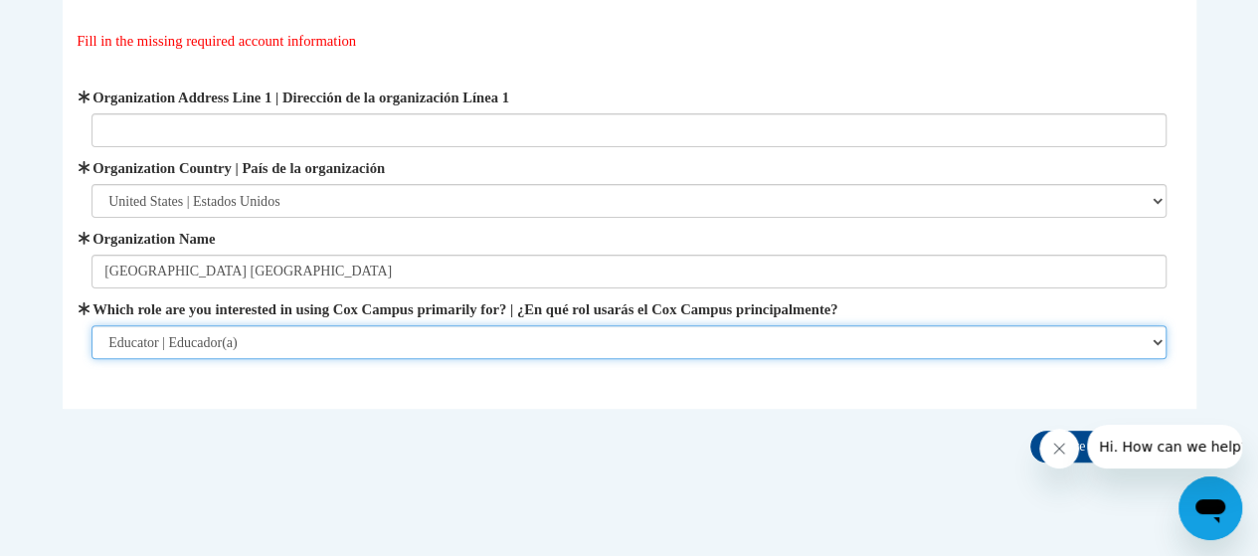
click at [128, 346] on select "Please Select College/University | Colegio/Universidad Community/Nonprofit Part…" at bounding box center [628, 342] width 1075 height 34
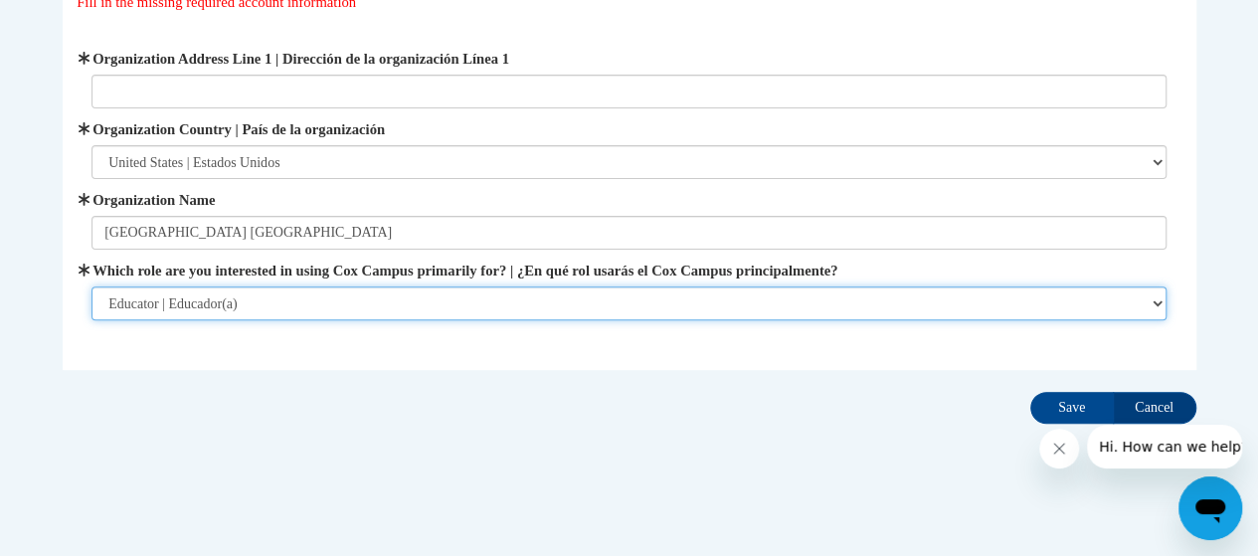
scroll to position [210, 0]
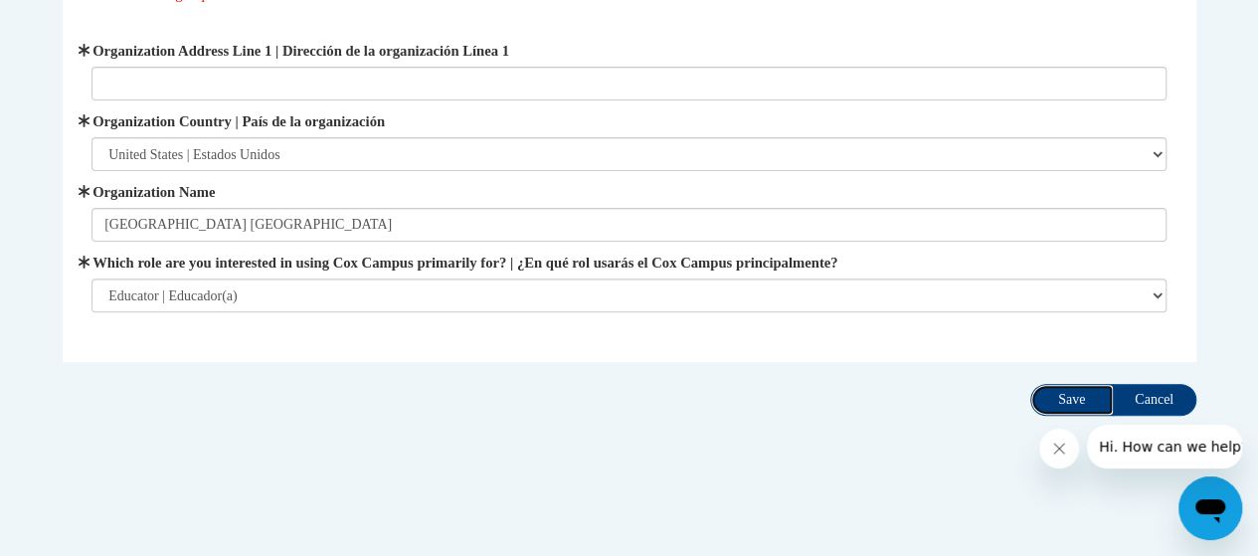
click at [1069, 406] on input "Save" at bounding box center [1072, 400] width 84 height 32
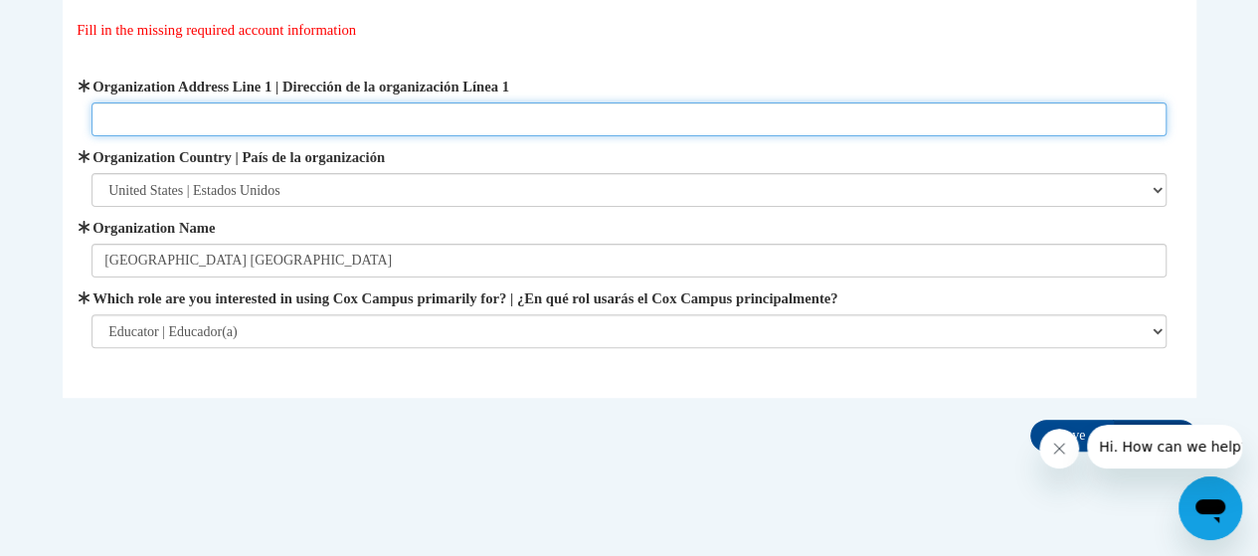
scroll to position [173, 0]
click at [161, 114] on input "Organization Address Line 1 | Dirección de la organización Línea 1" at bounding box center [628, 120] width 1075 height 34
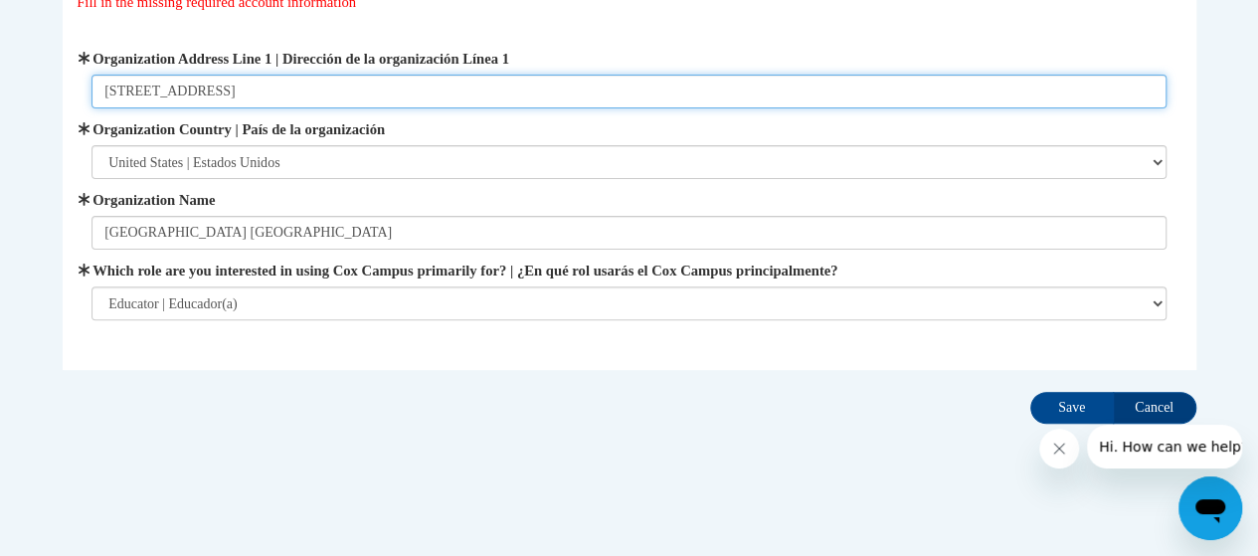
scroll to position [210, 0]
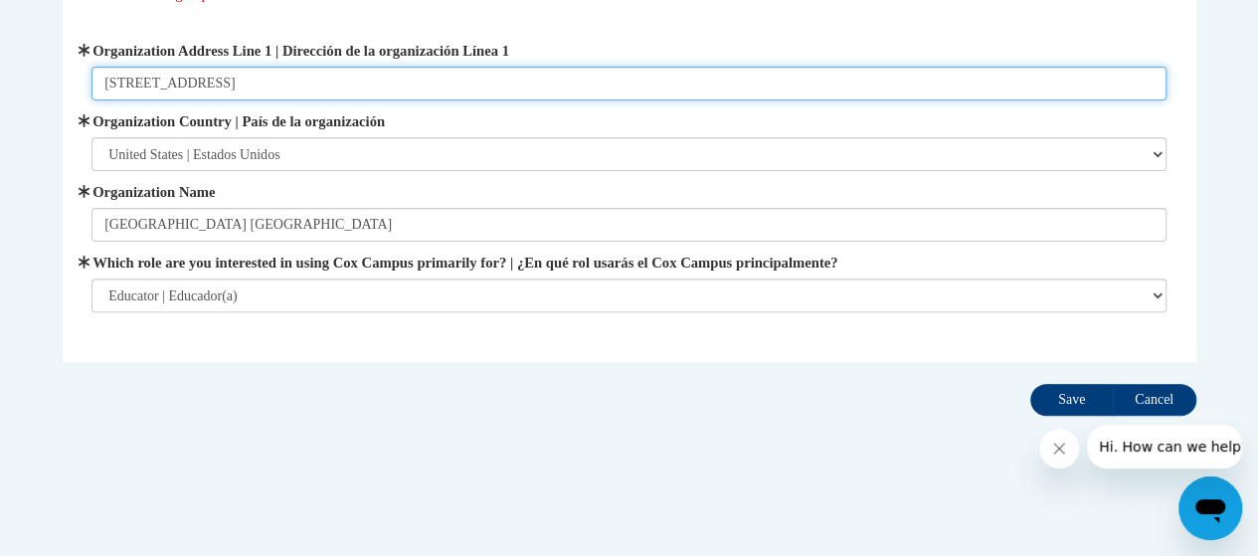
type input "2303 Wynnton Road Columbus GA 31906"
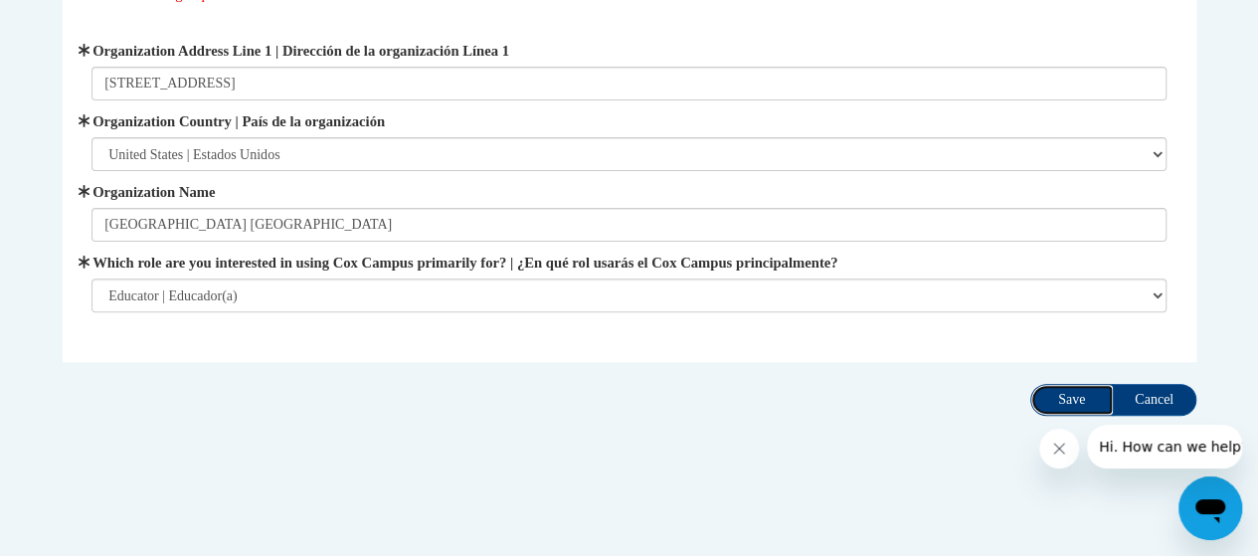
click at [1063, 404] on input "Save" at bounding box center [1072, 400] width 84 height 32
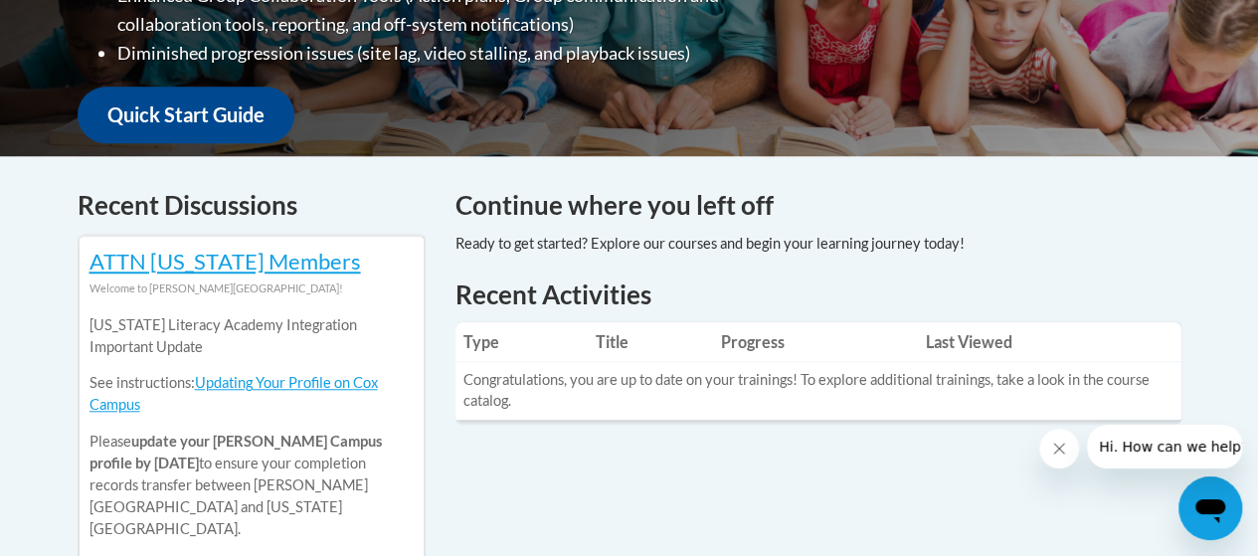
scroll to position [686, 0]
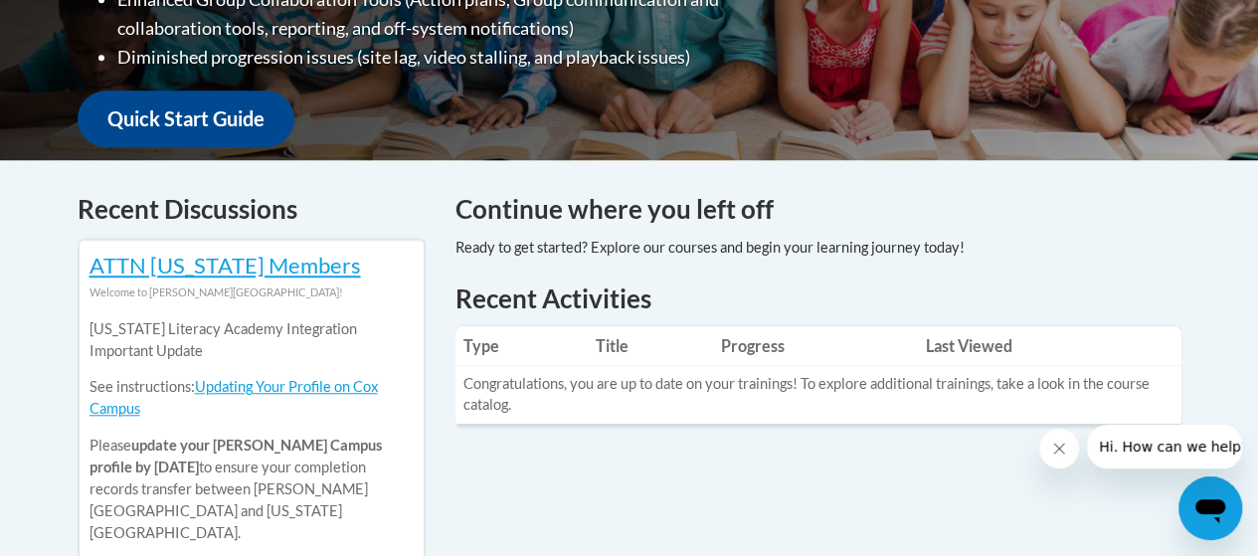
click at [748, 210] on h4 "Continue where you left off" at bounding box center [818, 209] width 726 height 39
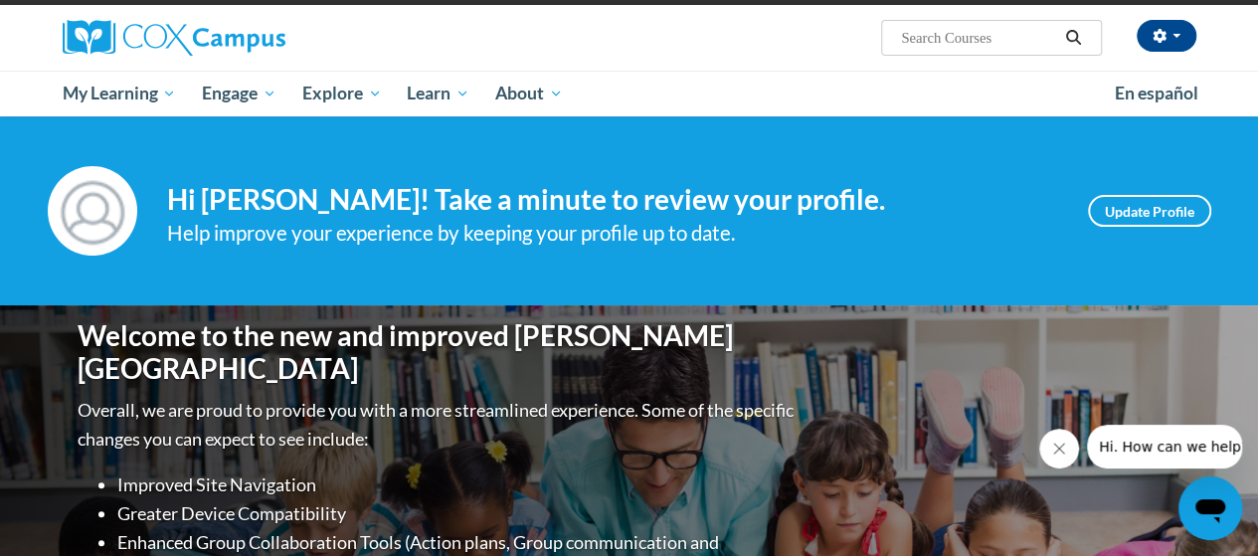
scroll to position [135, 0]
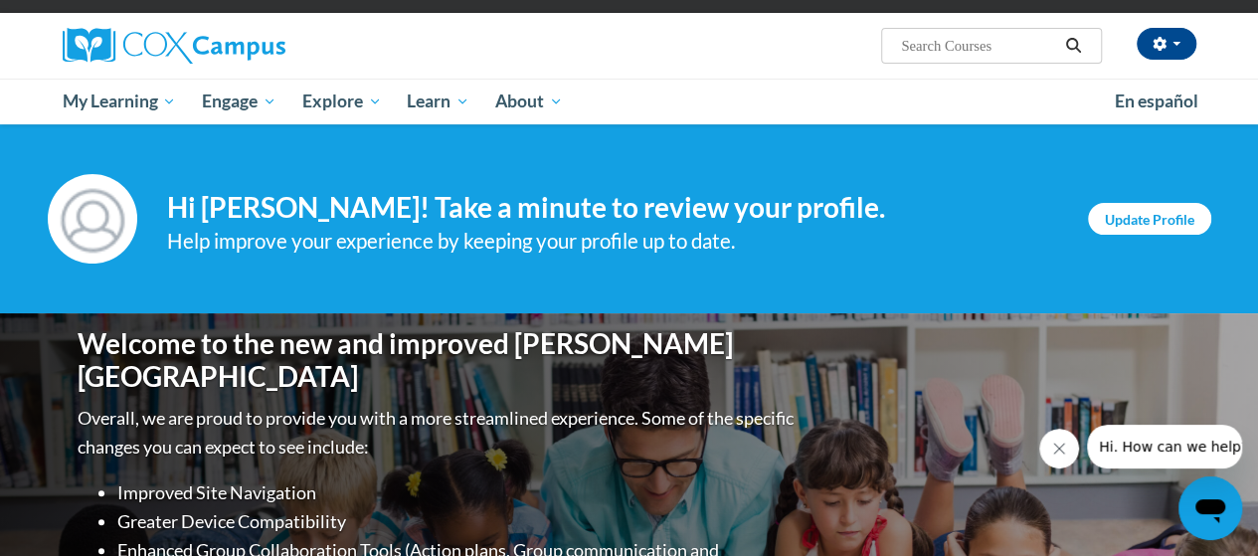
click at [1153, 213] on link "Update Profile" at bounding box center [1149, 219] width 123 height 32
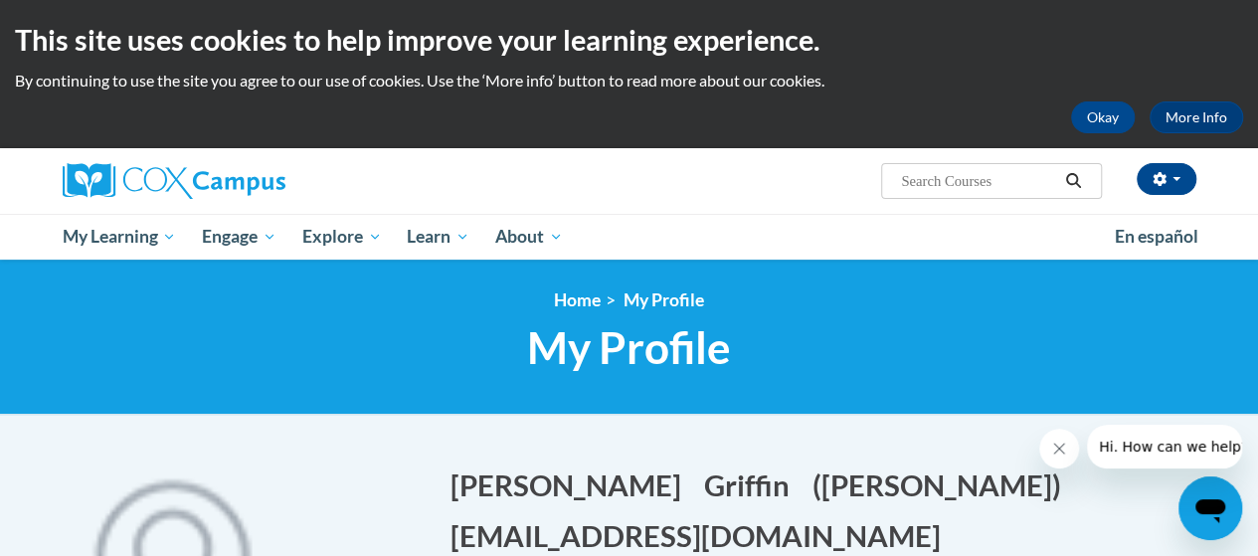
click at [933, 184] on input "Search..." at bounding box center [978, 181] width 159 height 24
type input "Teaching Writing to K-3"
click at [1080, 181] on icon "Search" at bounding box center [1073, 180] width 18 height 15
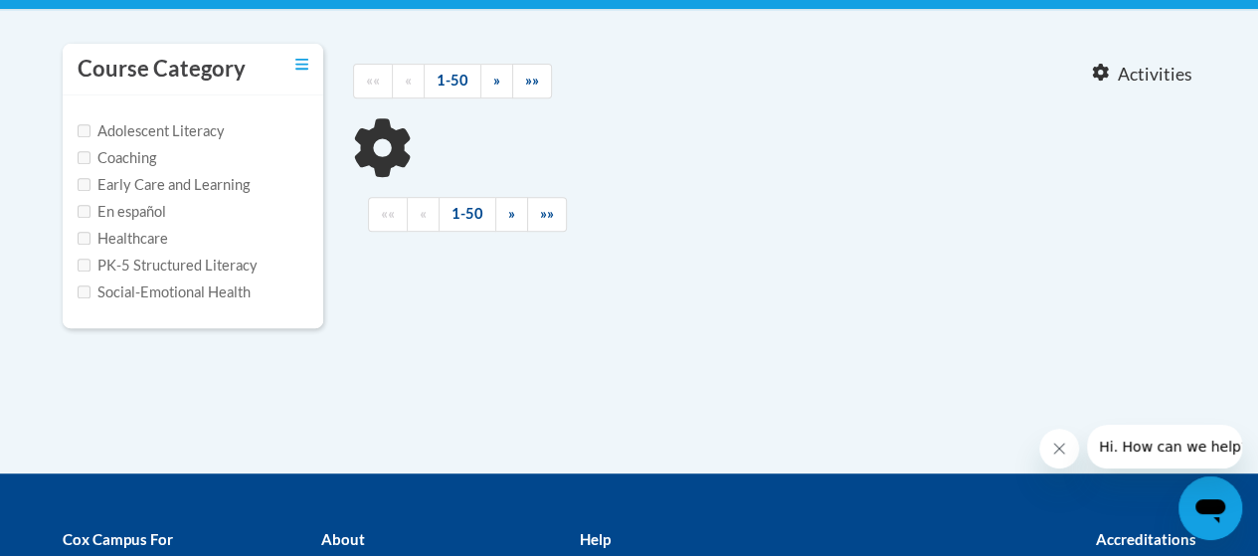
scroll to position [408, 0]
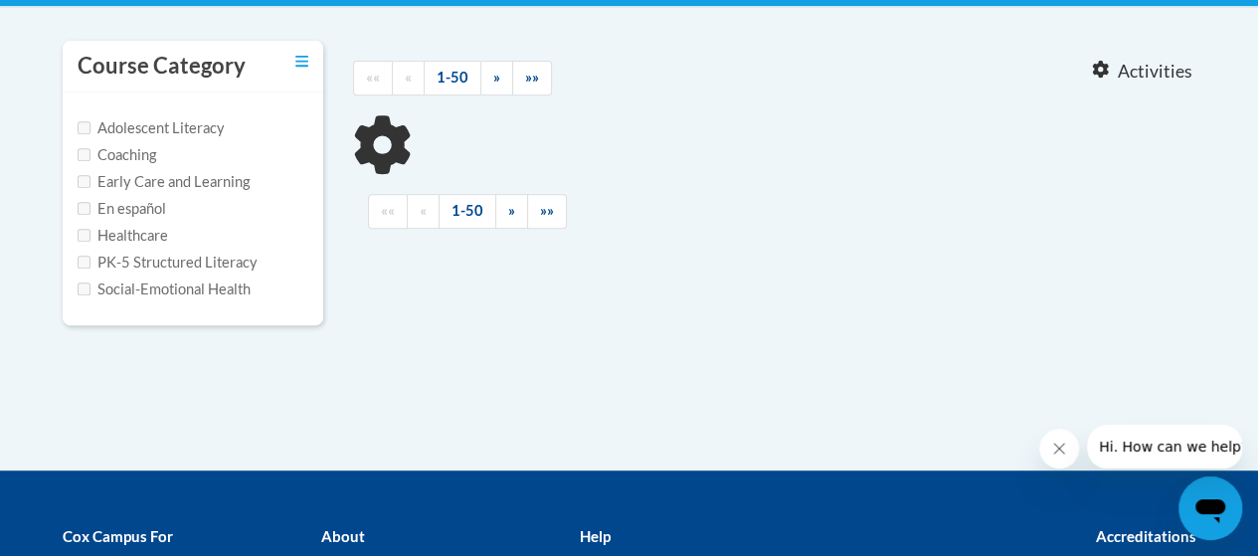
type input "Teaching Writing to K-3"
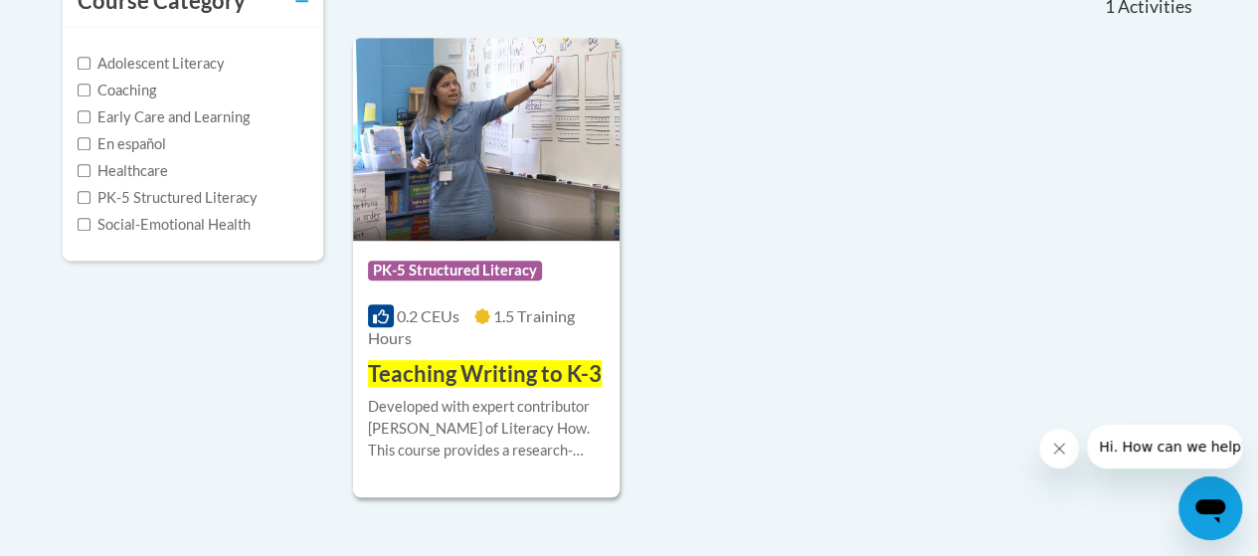
scroll to position [475, 0]
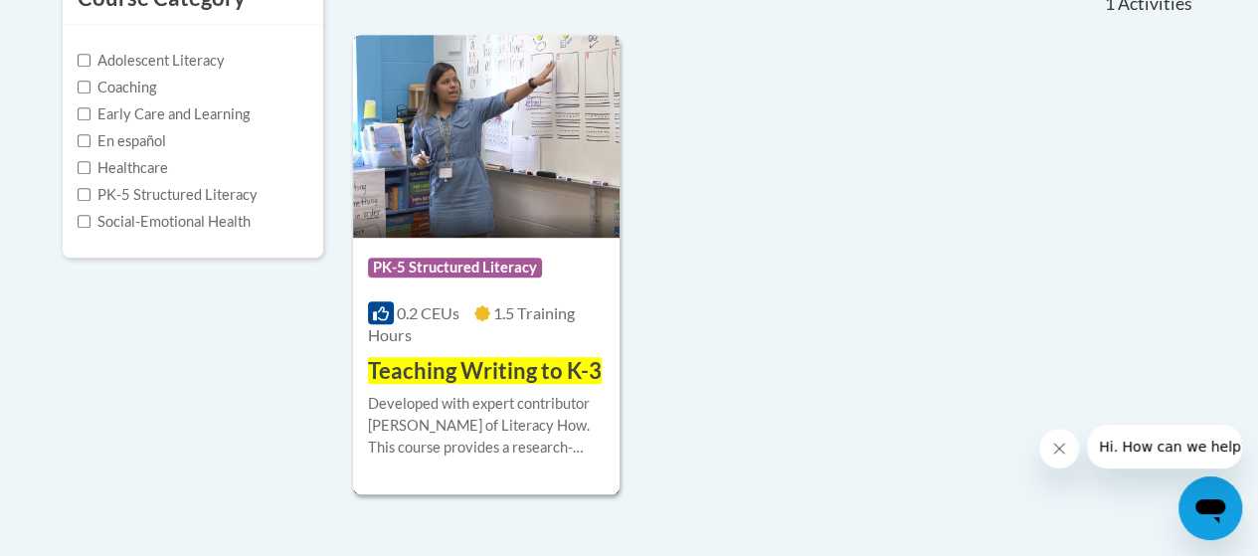
click at [428, 371] on span "Teaching Writing to K-3" at bounding box center [485, 370] width 234 height 27
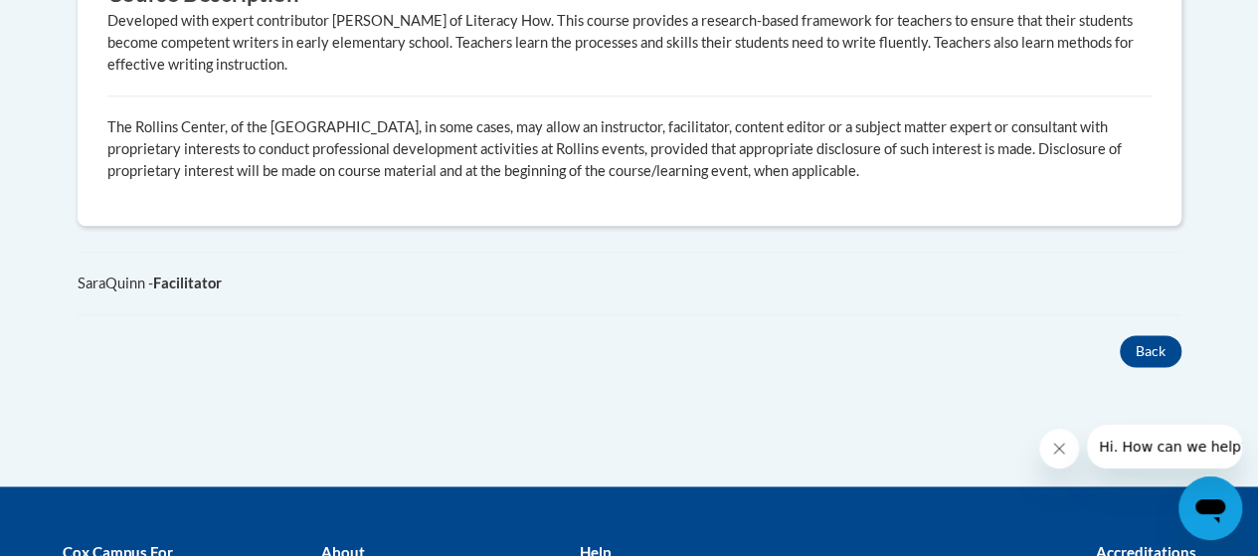
scroll to position [1183, 0]
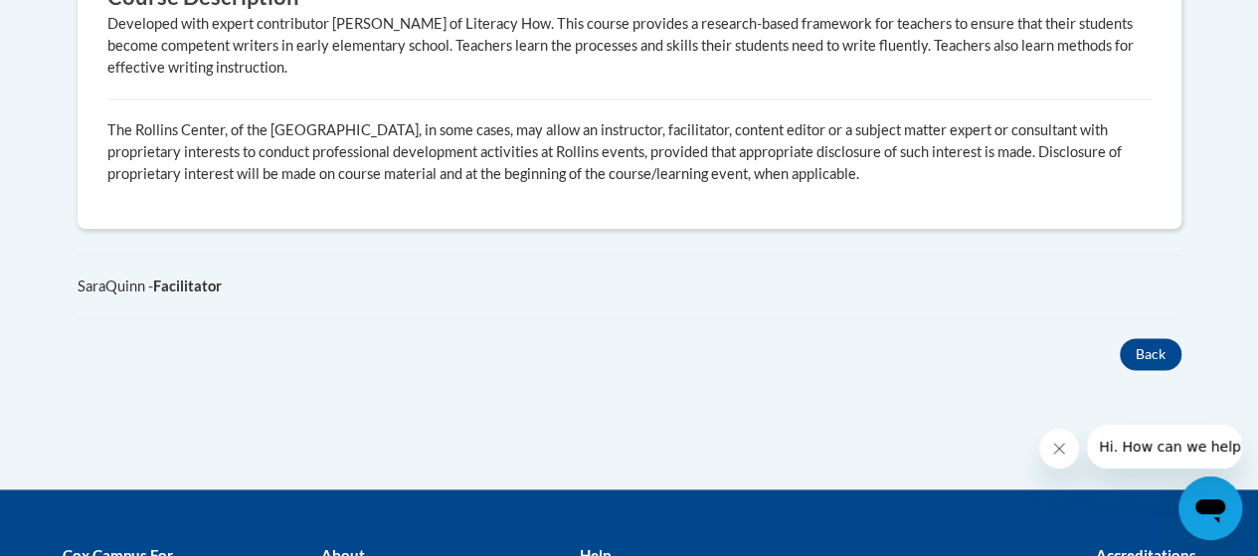
drag, startPoint x: 1262, startPoint y: 293, endPoint x: 139, endPoint y: 21, distance: 1155.1
click at [1151, 356] on button "Back" at bounding box center [1151, 354] width 62 height 32
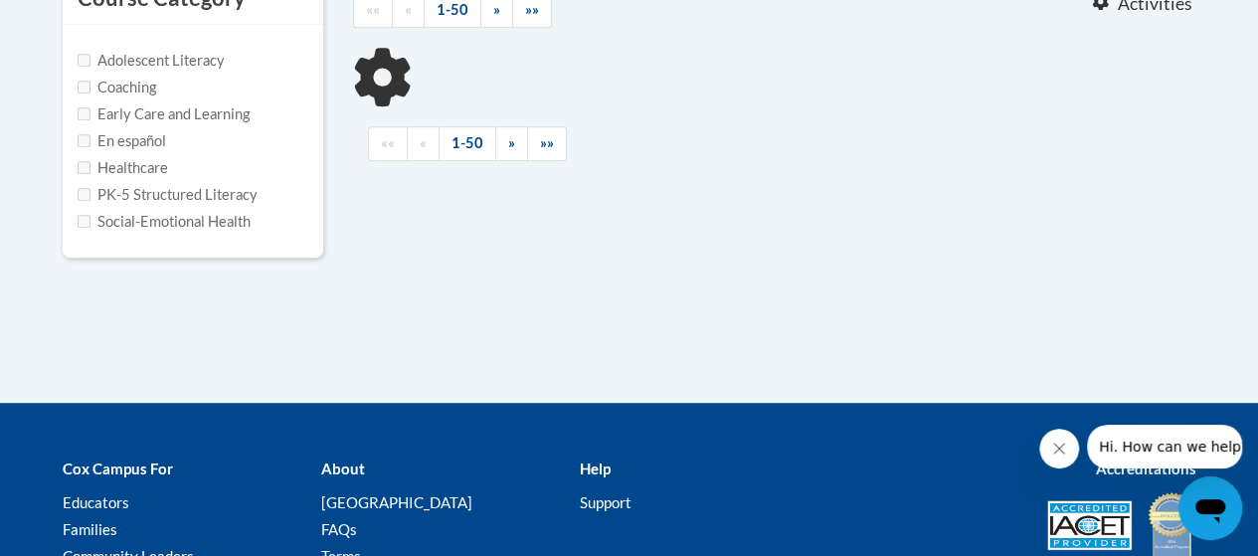
type input "Teaching Writing to K-3"
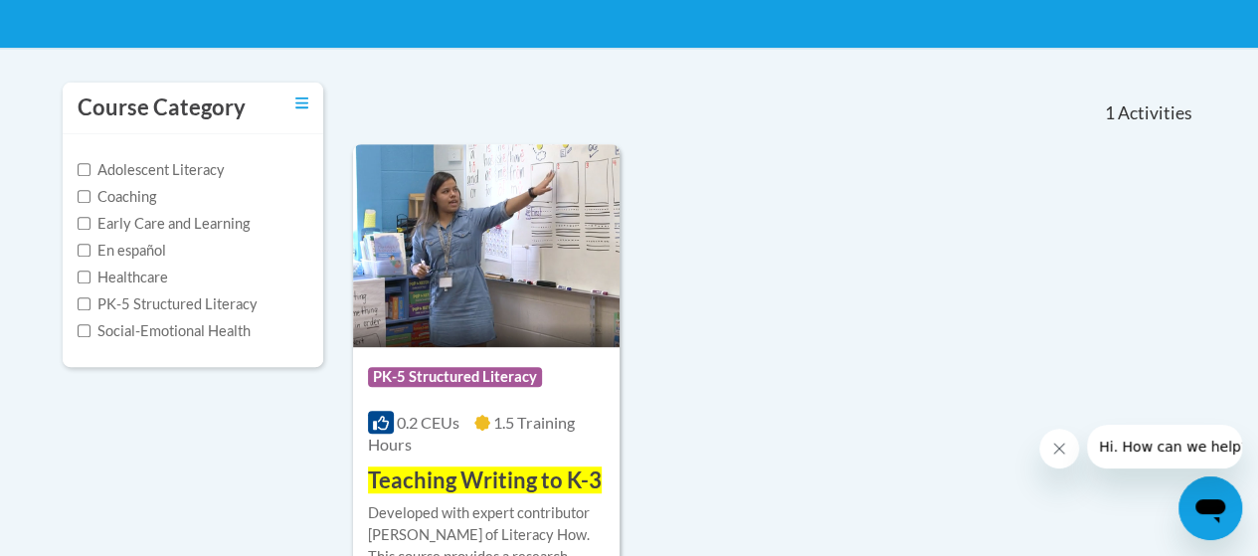
scroll to position [390, 0]
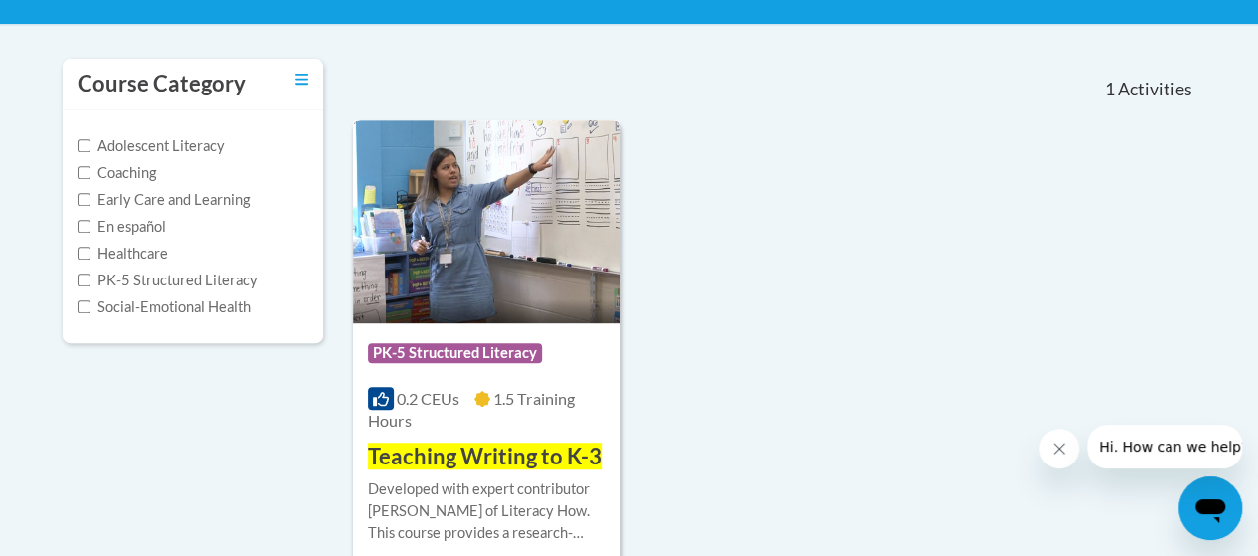
click at [469, 349] on span "PK-5 Structured Literacy" at bounding box center [455, 353] width 174 height 20
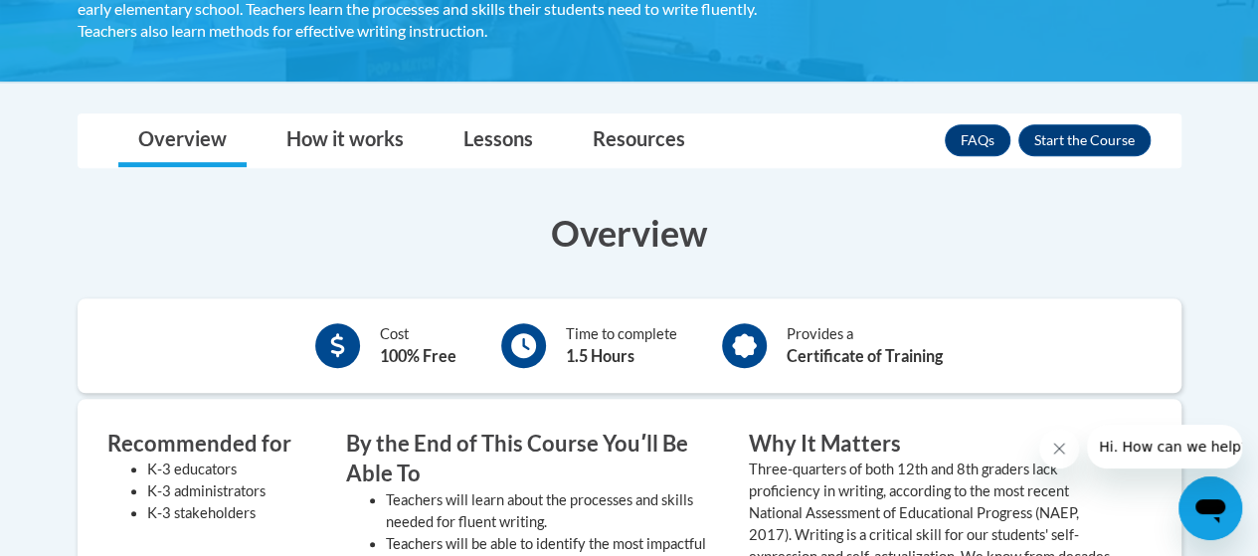
scroll to position [461, 0]
click at [487, 145] on link "Lessons" at bounding box center [497, 140] width 109 height 53
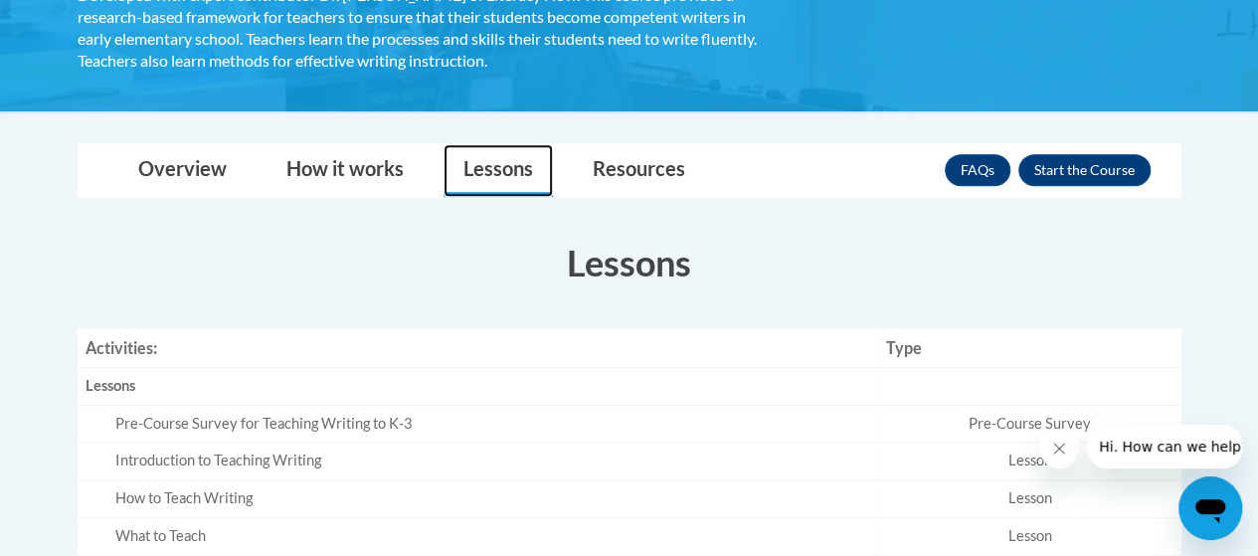
scroll to position [431, 0]
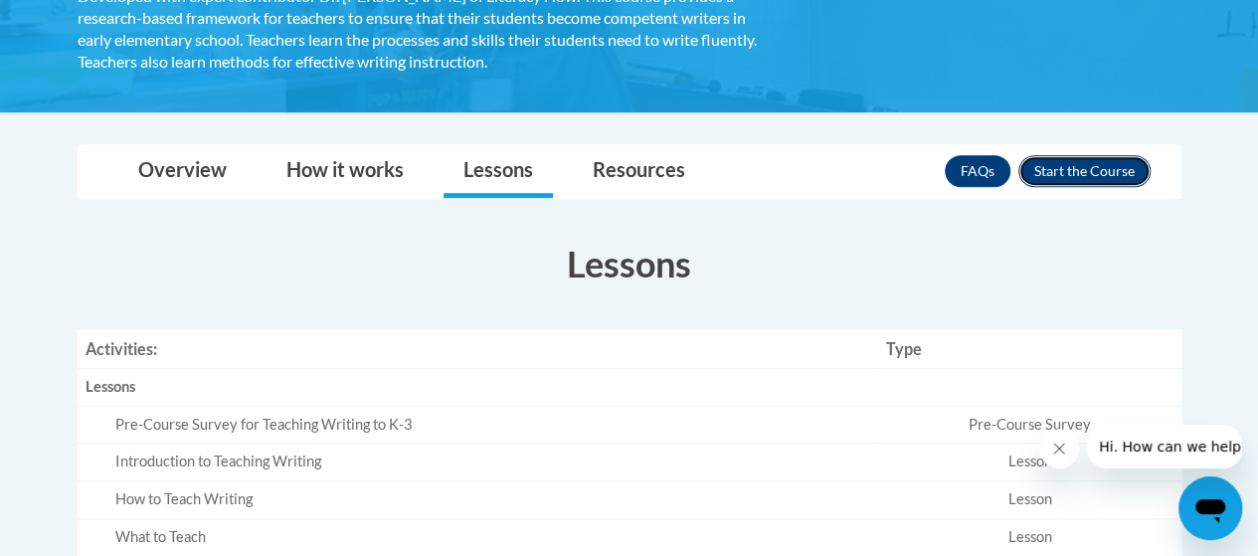
click at [1102, 170] on button "Enroll" at bounding box center [1084, 171] width 132 height 32
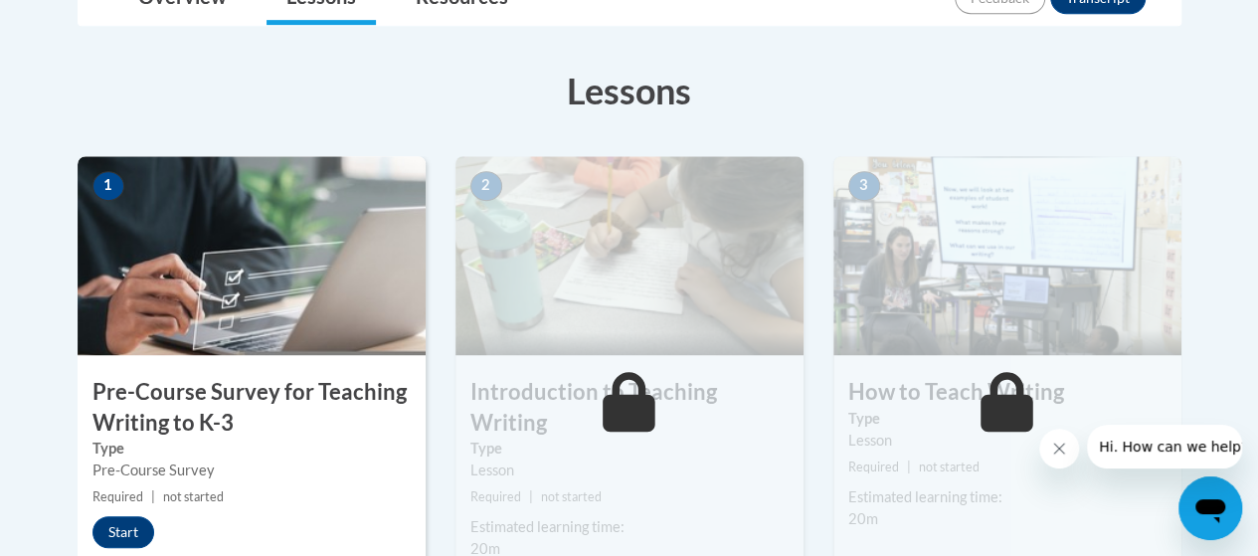
scroll to position [513, 0]
